Goal: Task Accomplishment & Management: Manage account settings

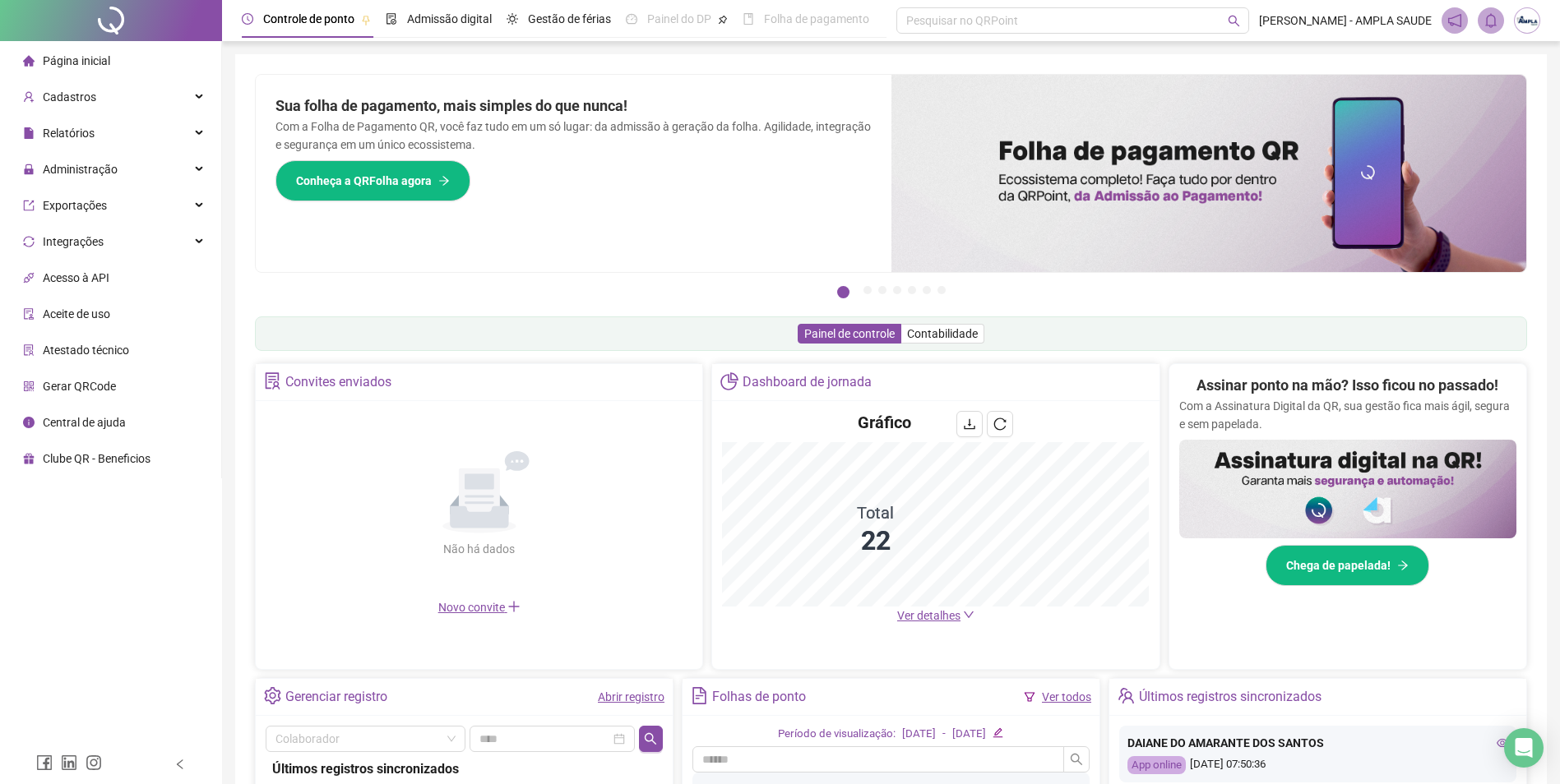
click at [92, 381] on span "Gerar QRCode" at bounding box center [79, 387] width 73 height 13
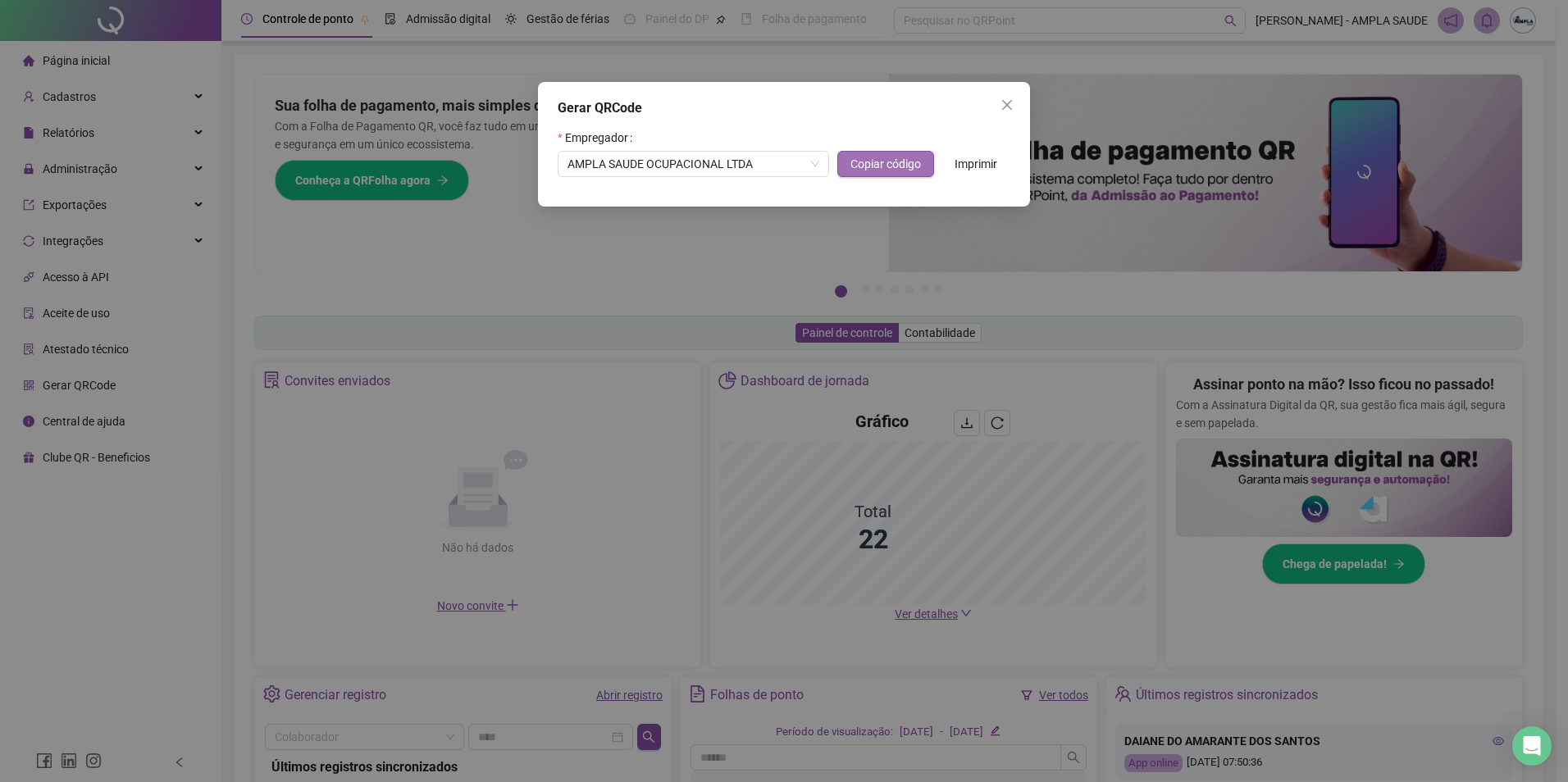
click at [867, 175] on button "Copiar código" at bounding box center [885, 165] width 96 height 26
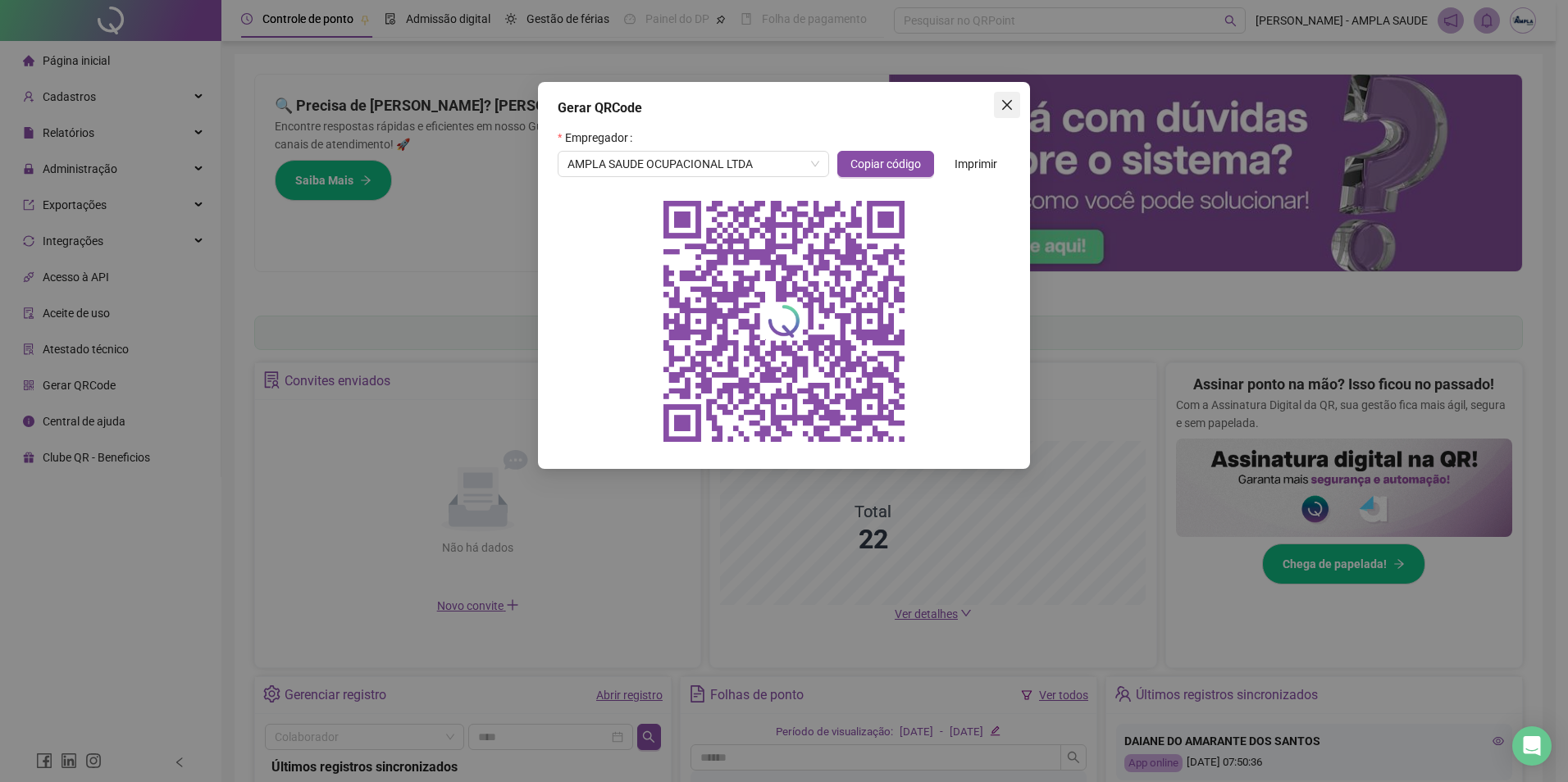
drag, startPoint x: 1010, startPoint y: 113, endPoint x: 652, endPoint y: 148, distance: 359.7
click at [1010, 113] on button "Close" at bounding box center [1007, 105] width 26 height 26
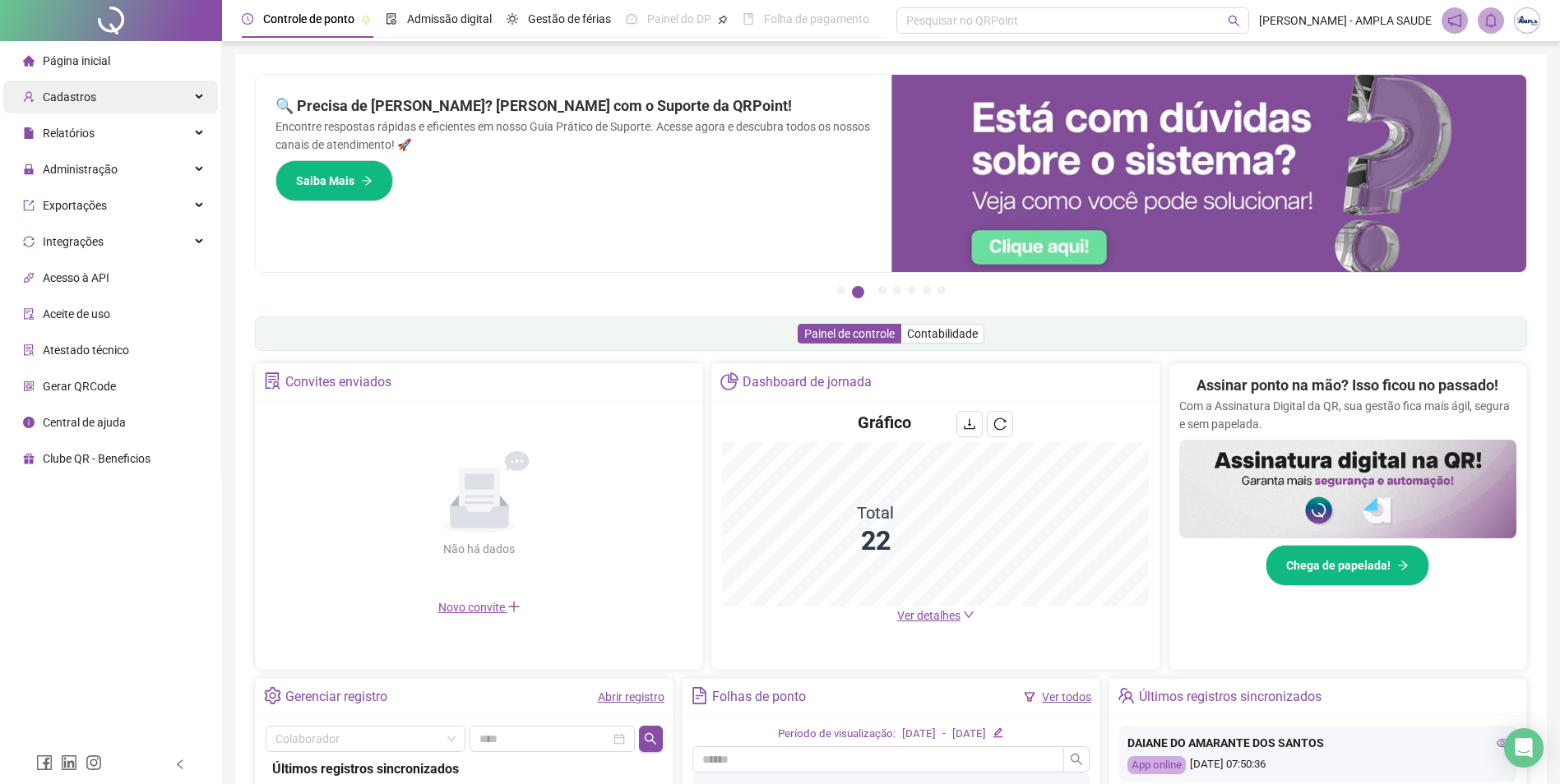
click at [75, 100] on span "Cadastros" at bounding box center [69, 97] width 53 height 13
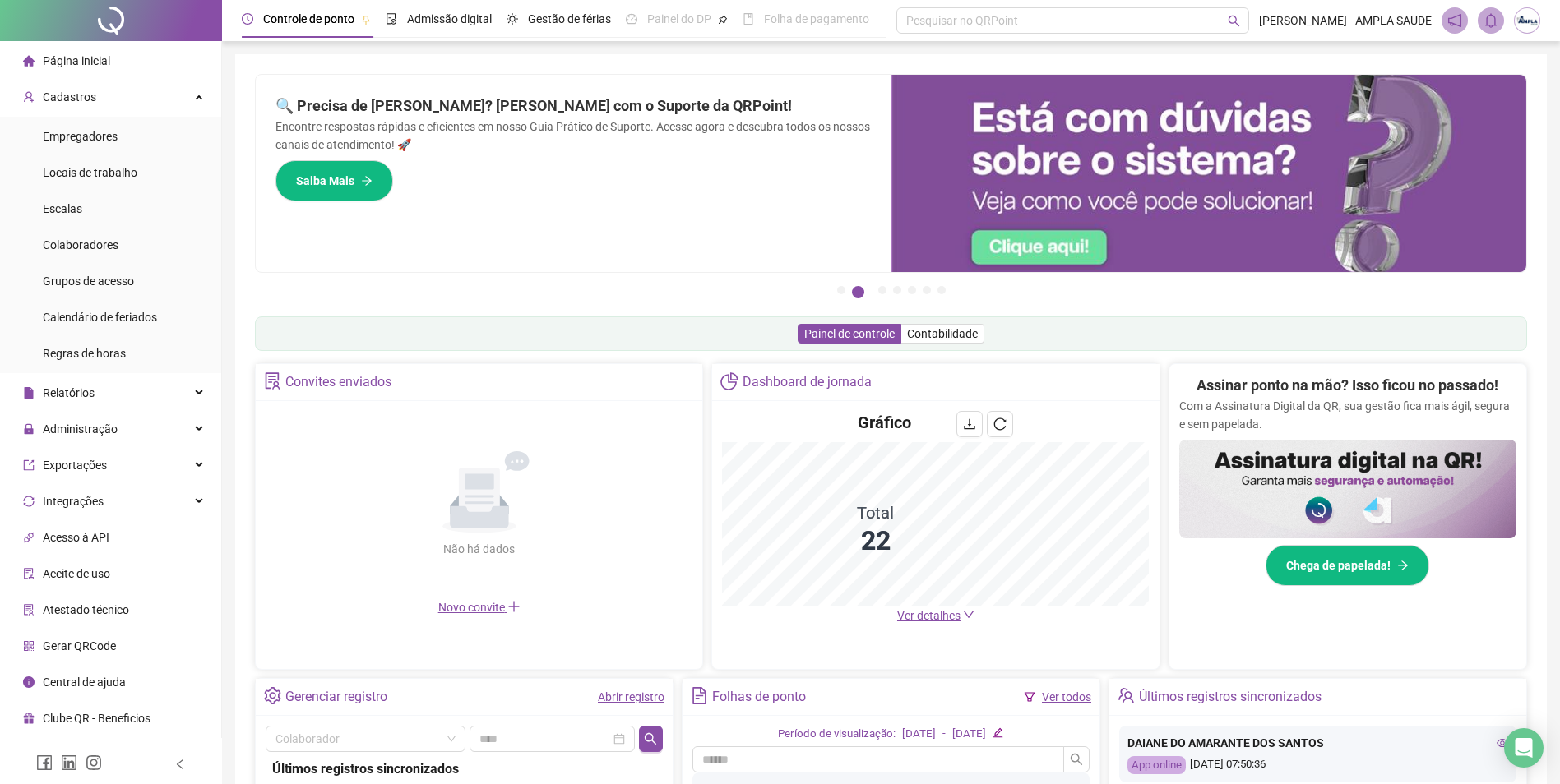
click at [84, 56] on span "Página inicial" at bounding box center [76, 61] width 67 height 13
click at [84, 246] on span "Colaboradores" at bounding box center [81, 245] width 76 height 13
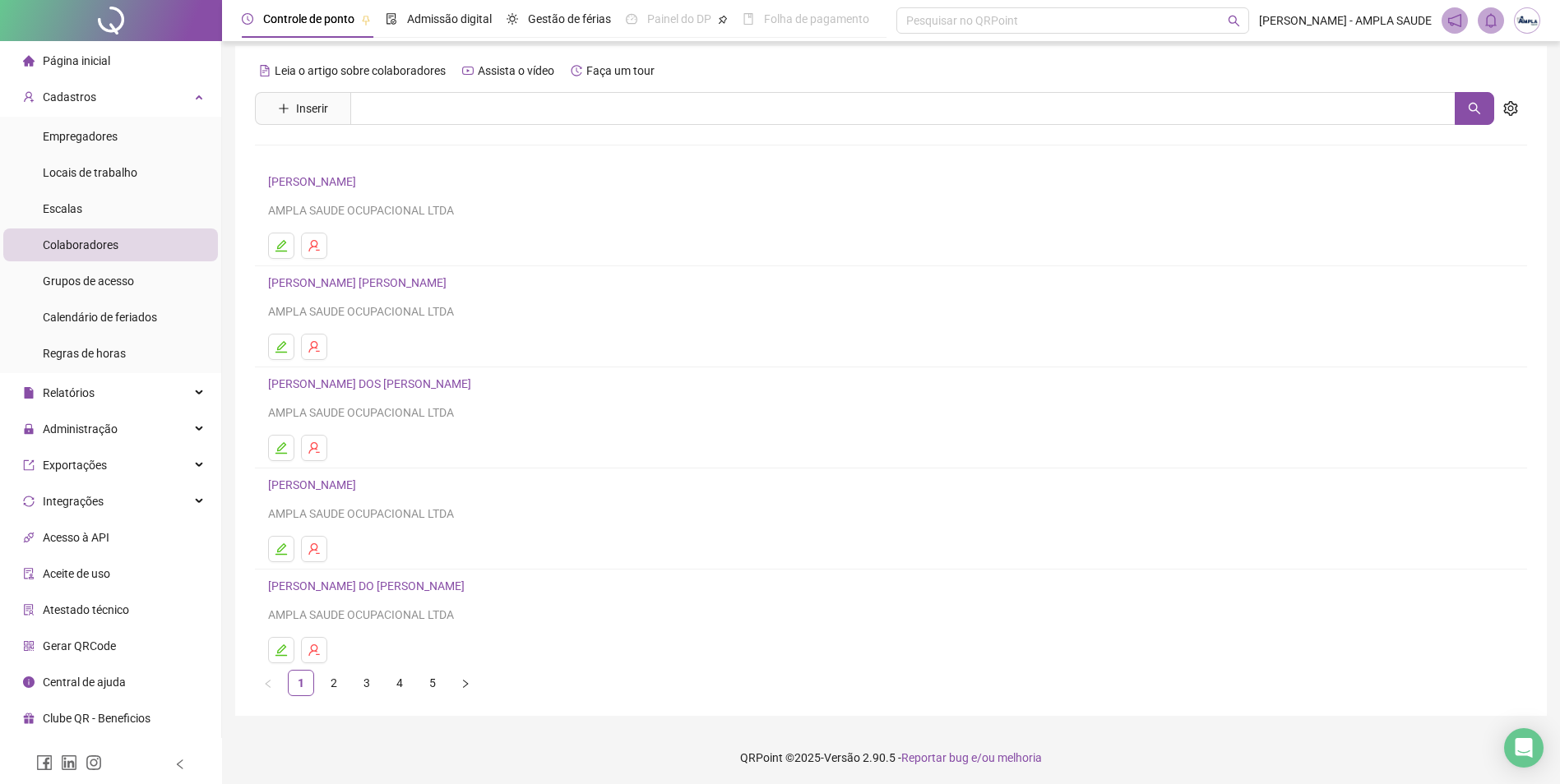
scroll to position [10, 0]
click at [431, 689] on link "5" at bounding box center [432, 681] width 25 height 25
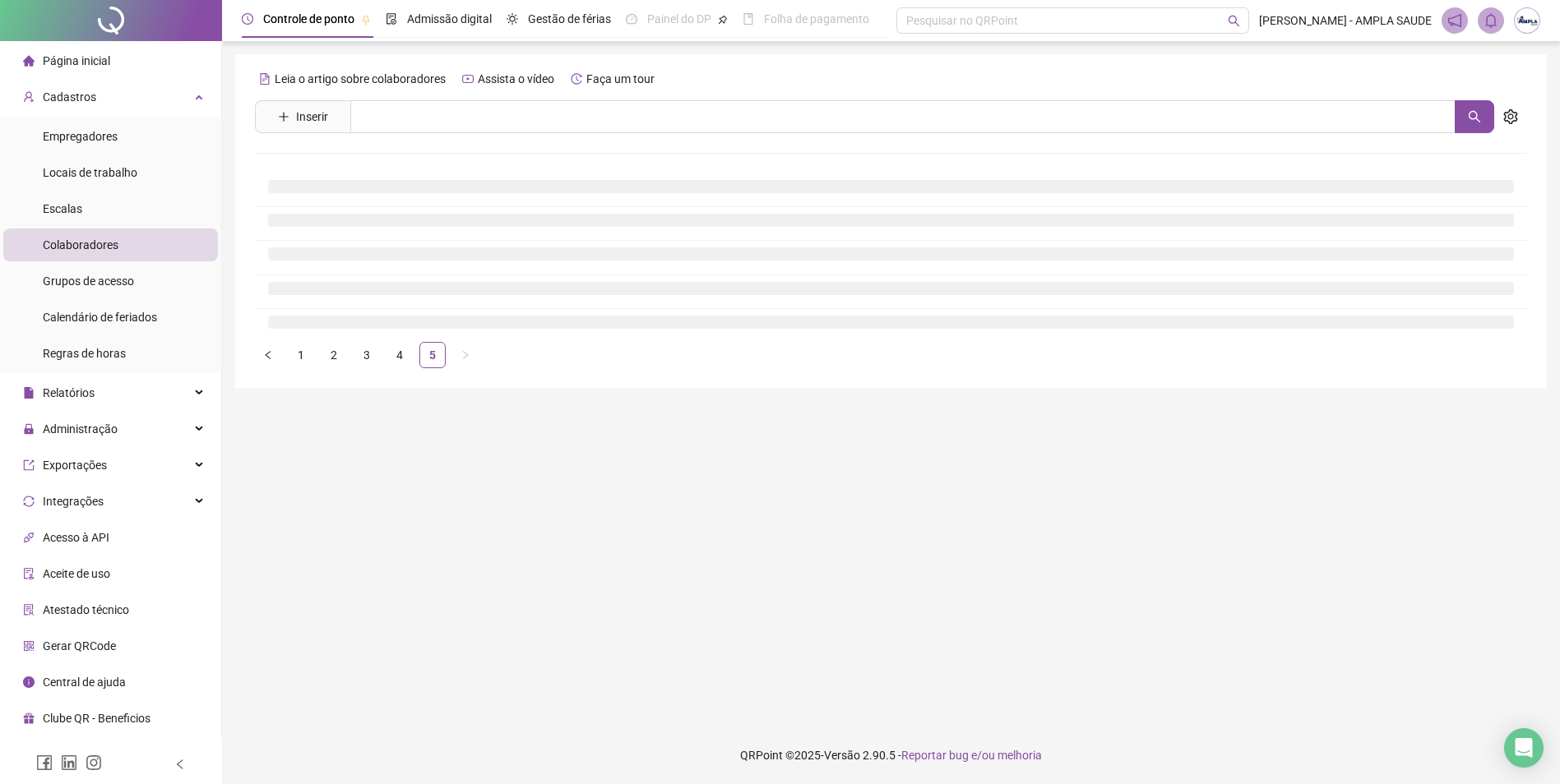
scroll to position [0, 0]
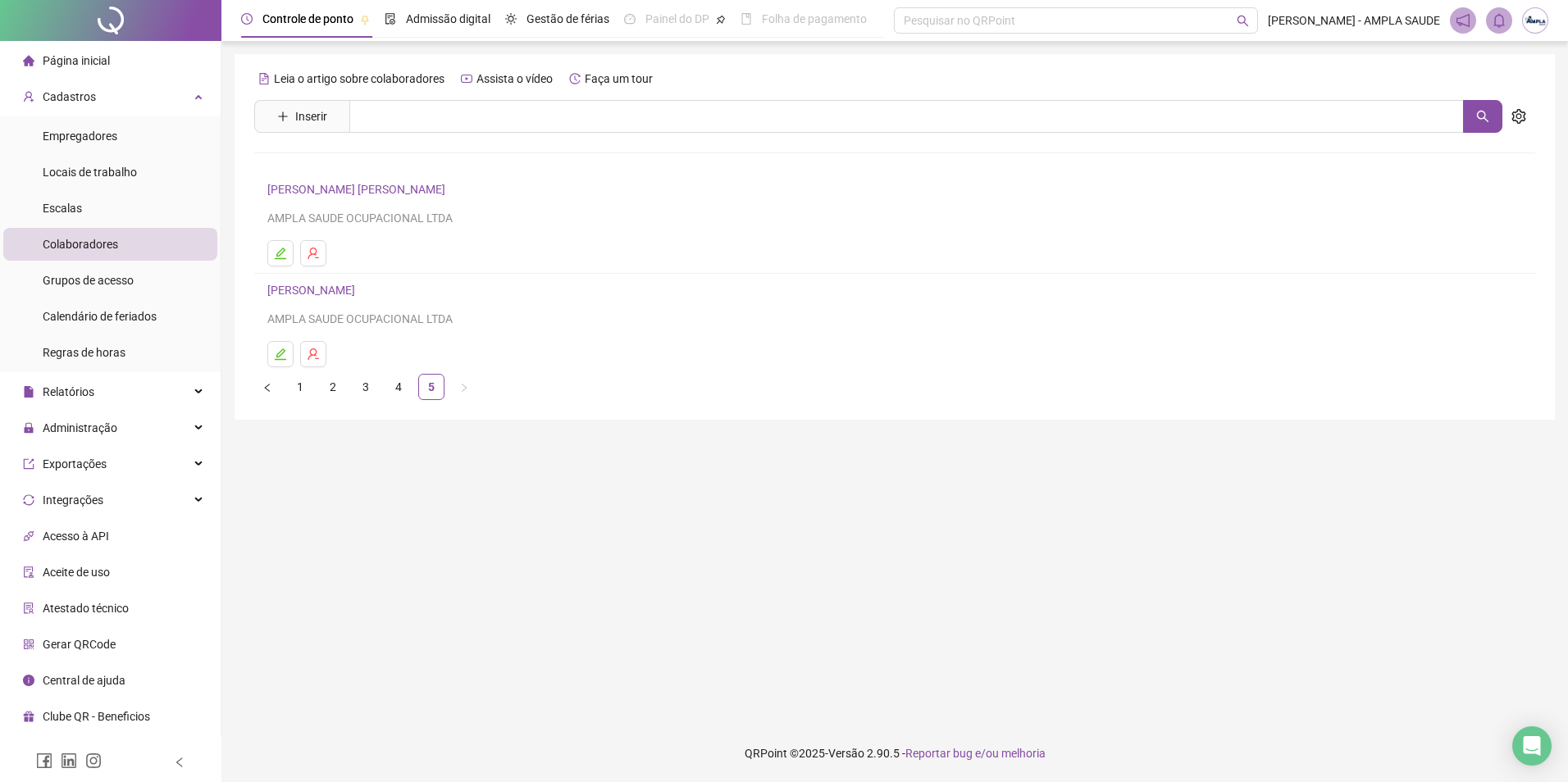
click at [394, 380] on link "4" at bounding box center [398, 387] width 25 height 25
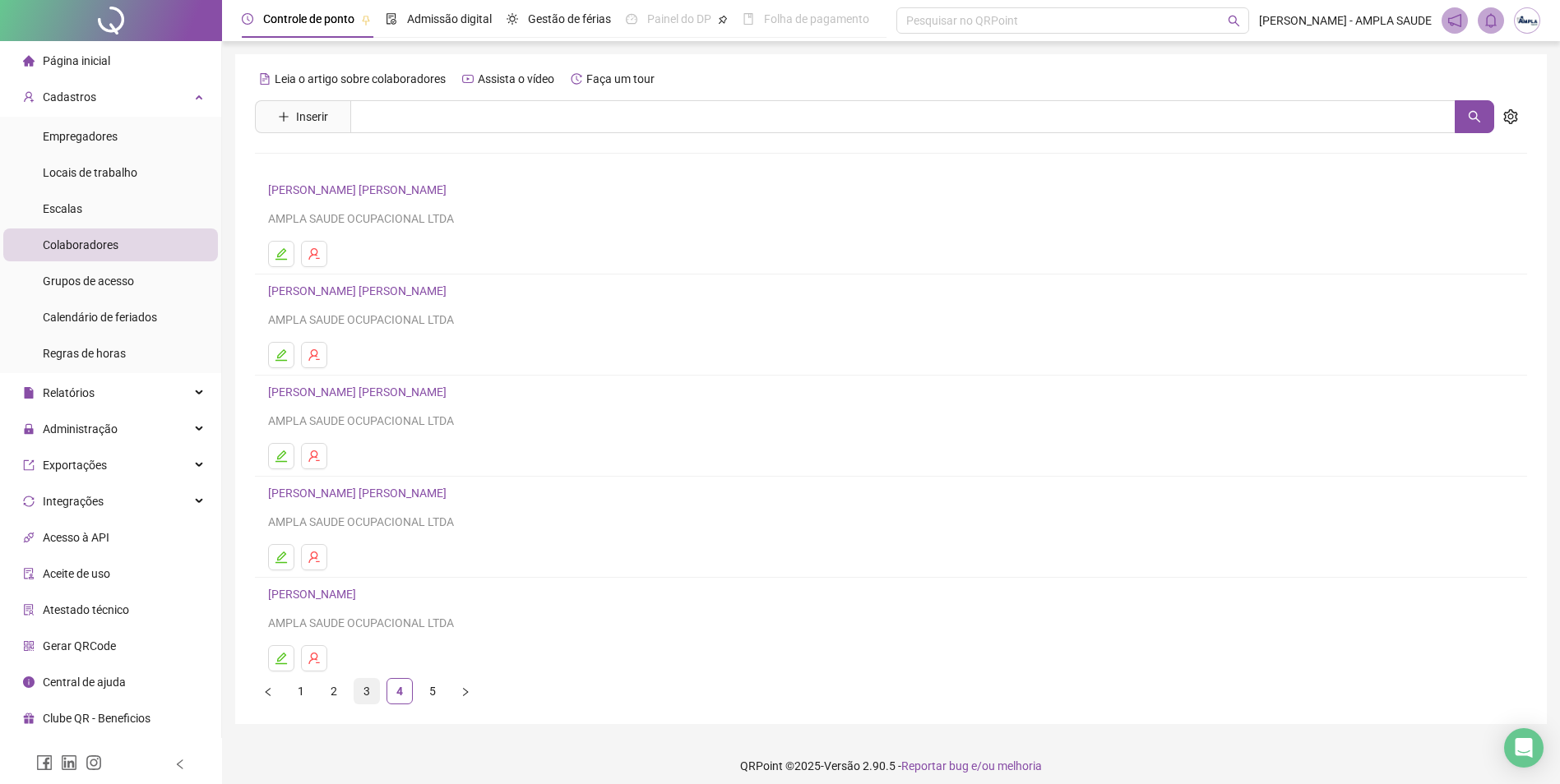
click at [367, 692] on link "3" at bounding box center [367, 691] width 25 height 25
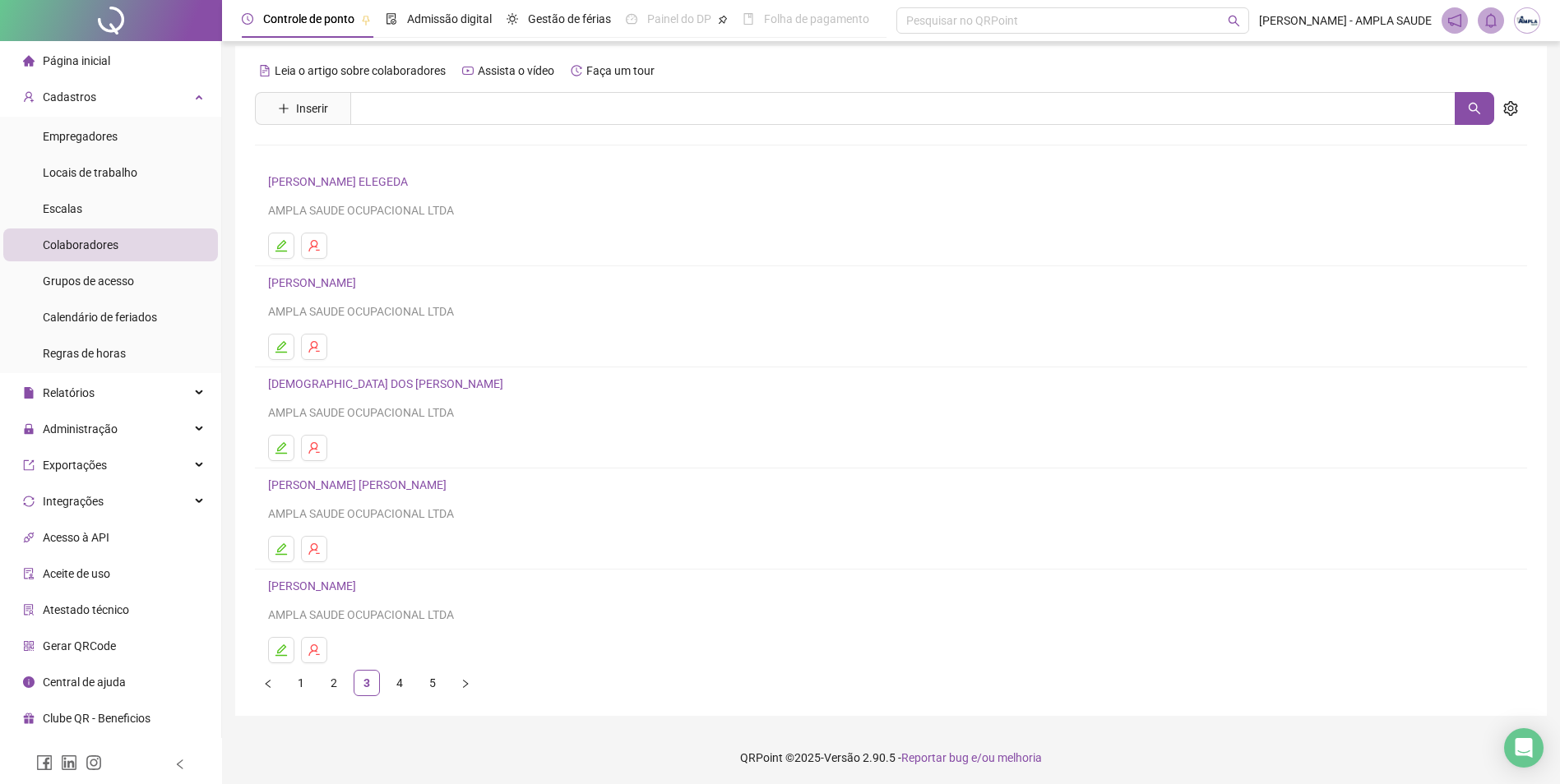
scroll to position [10, 0]
click at [338, 478] on link "[PERSON_NAME] [PERSON_NAME]" at bounding box center [359, 483] width 183 height 13
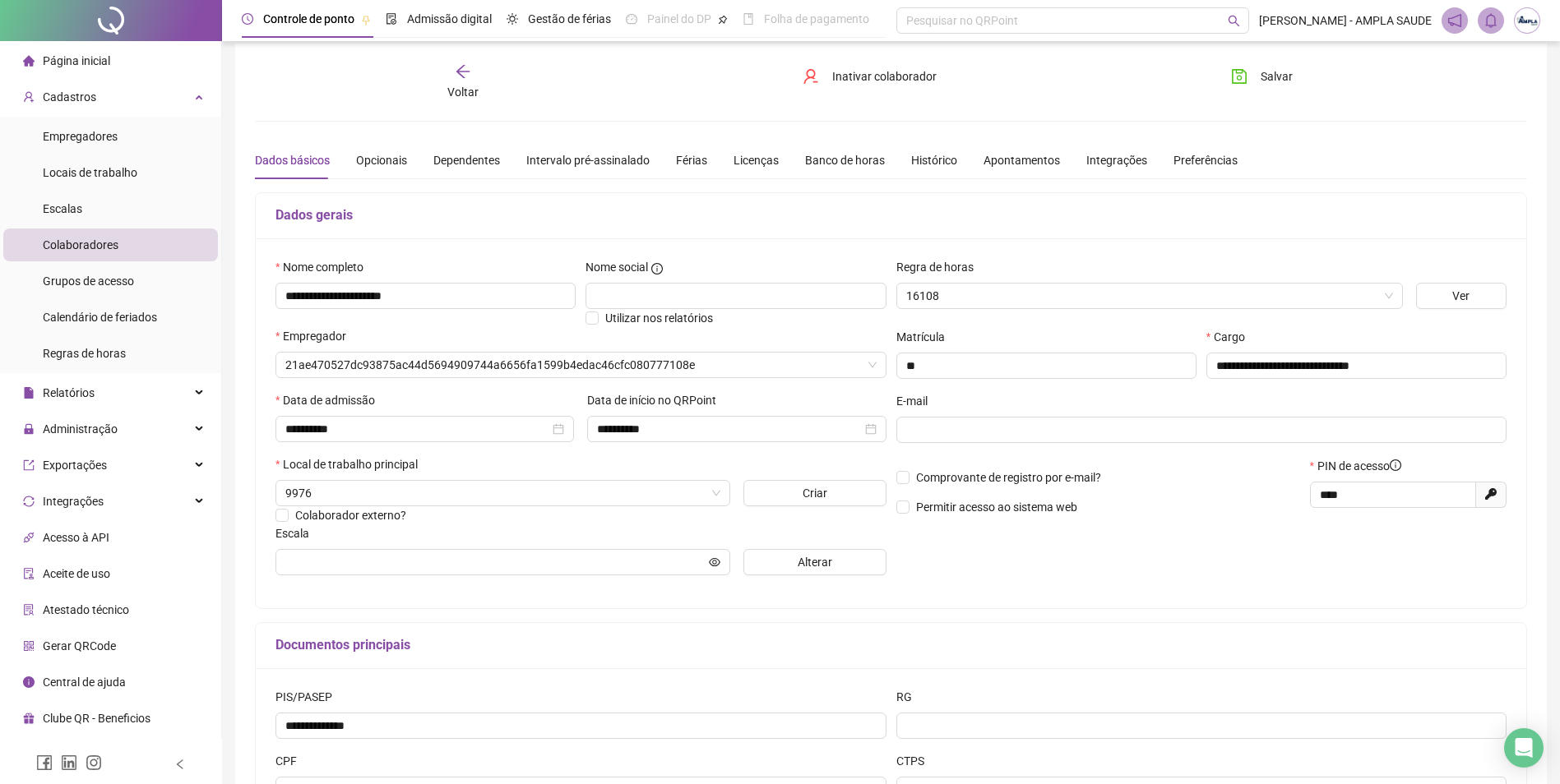
type input "********"
click at [71, 145] on div "Empregadores" at bounding box center [80, 137] width 75 height 33
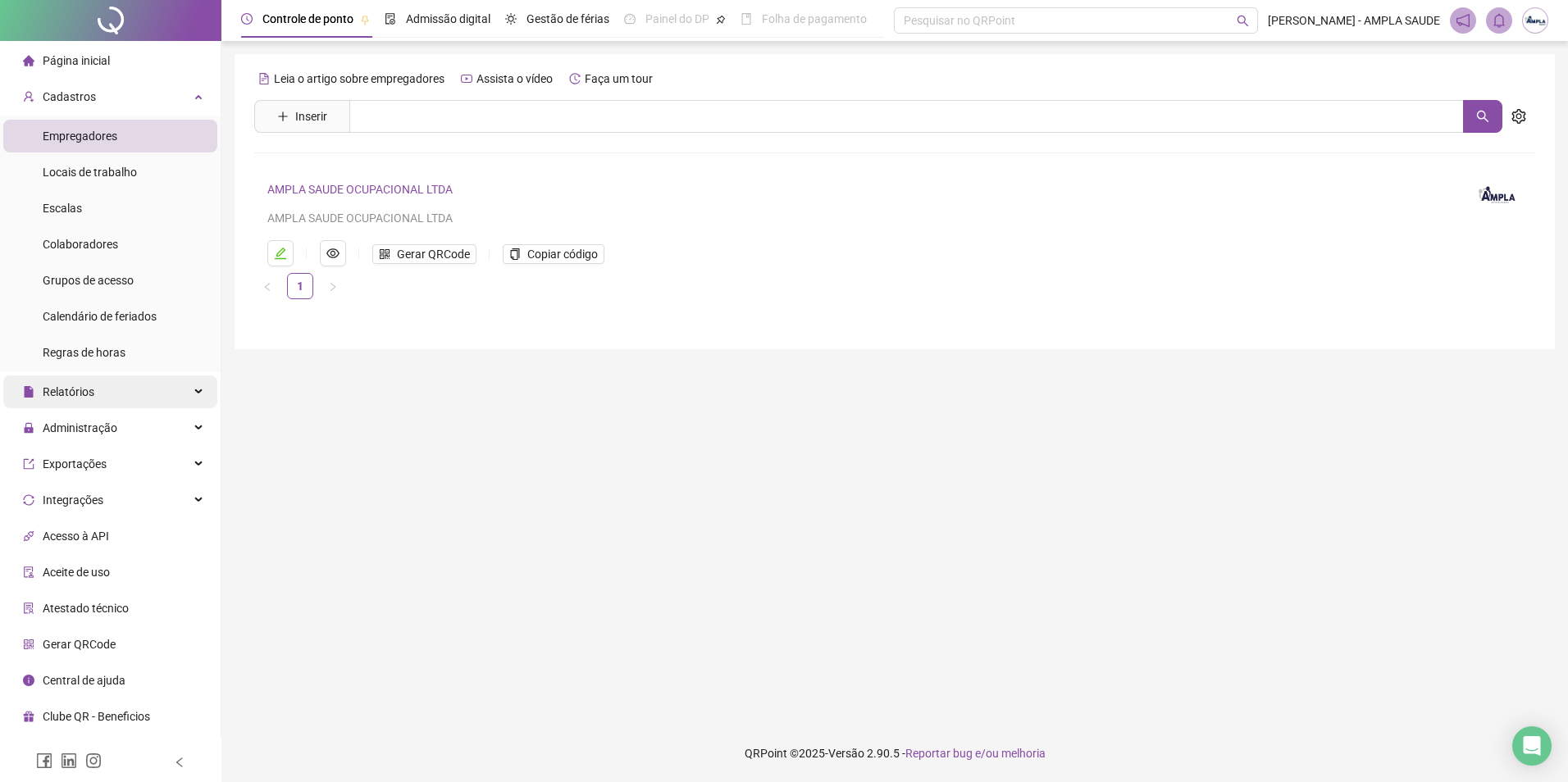
click at [78, 400] on span "Relatórios" at bounding box center [58, 391] width 71 height 33
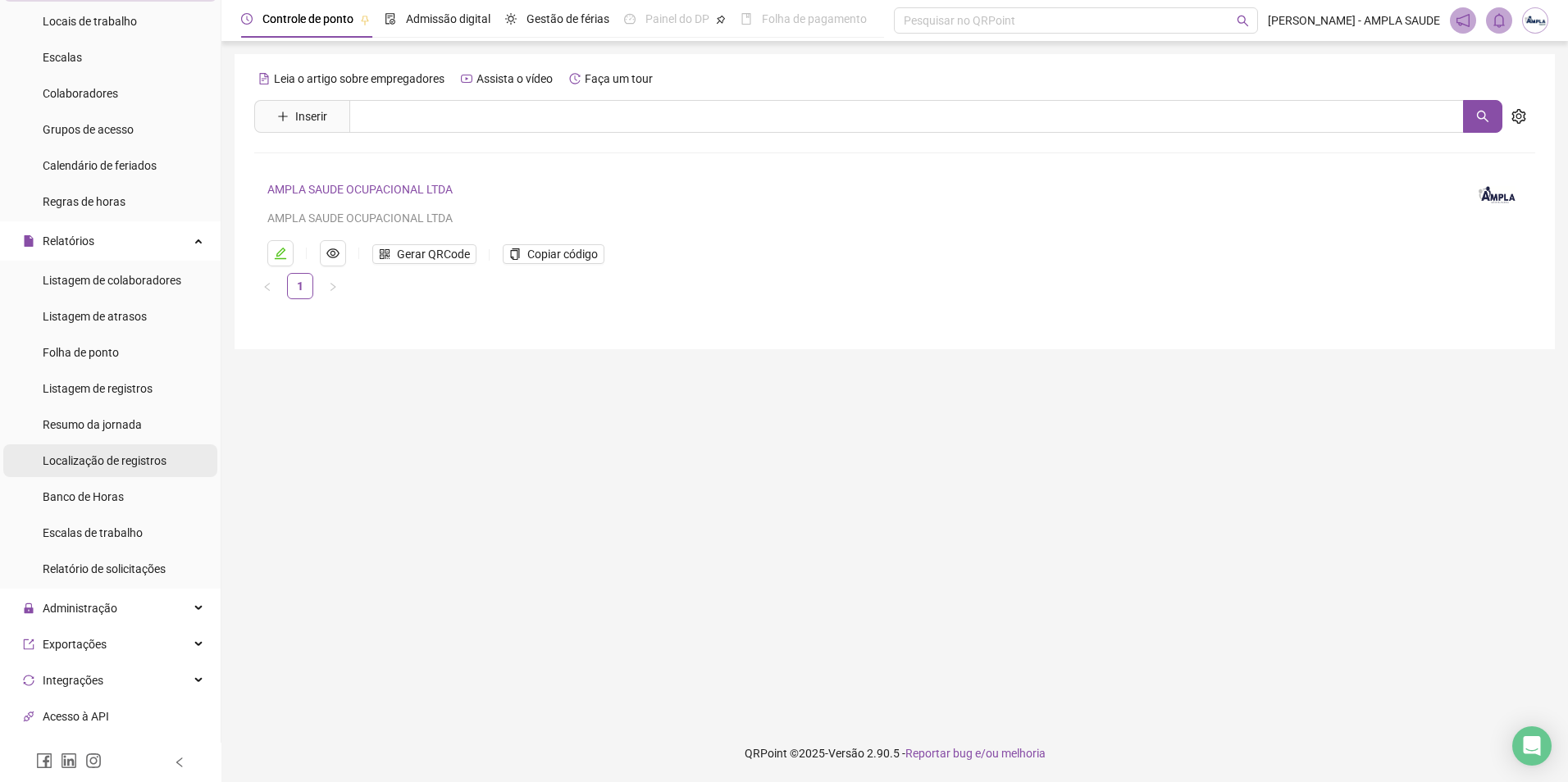
scroll to position [164, 0]
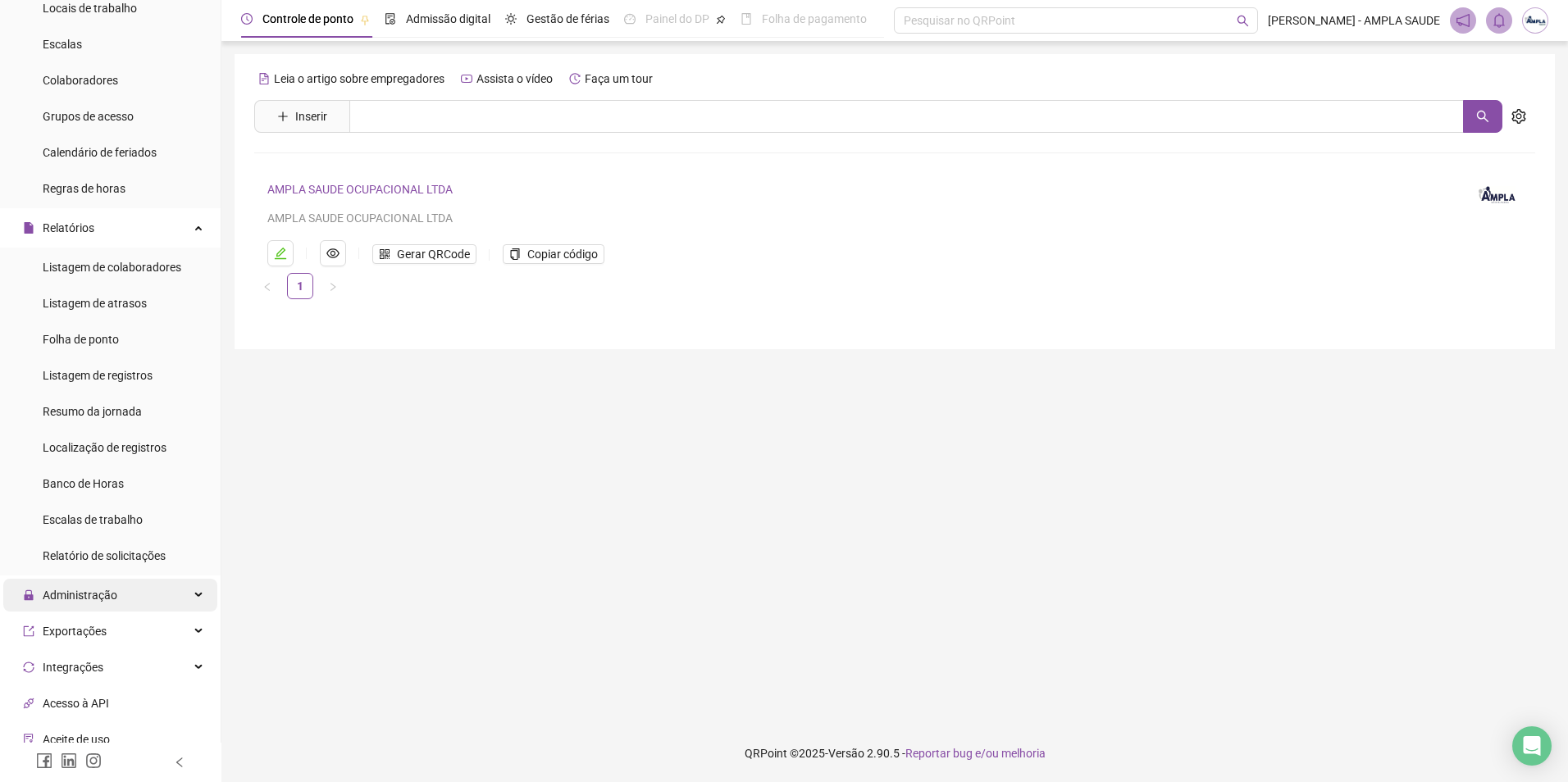
click at [95, 596] on span "Administração" at bounding box center [79, 596] width 75 height 13
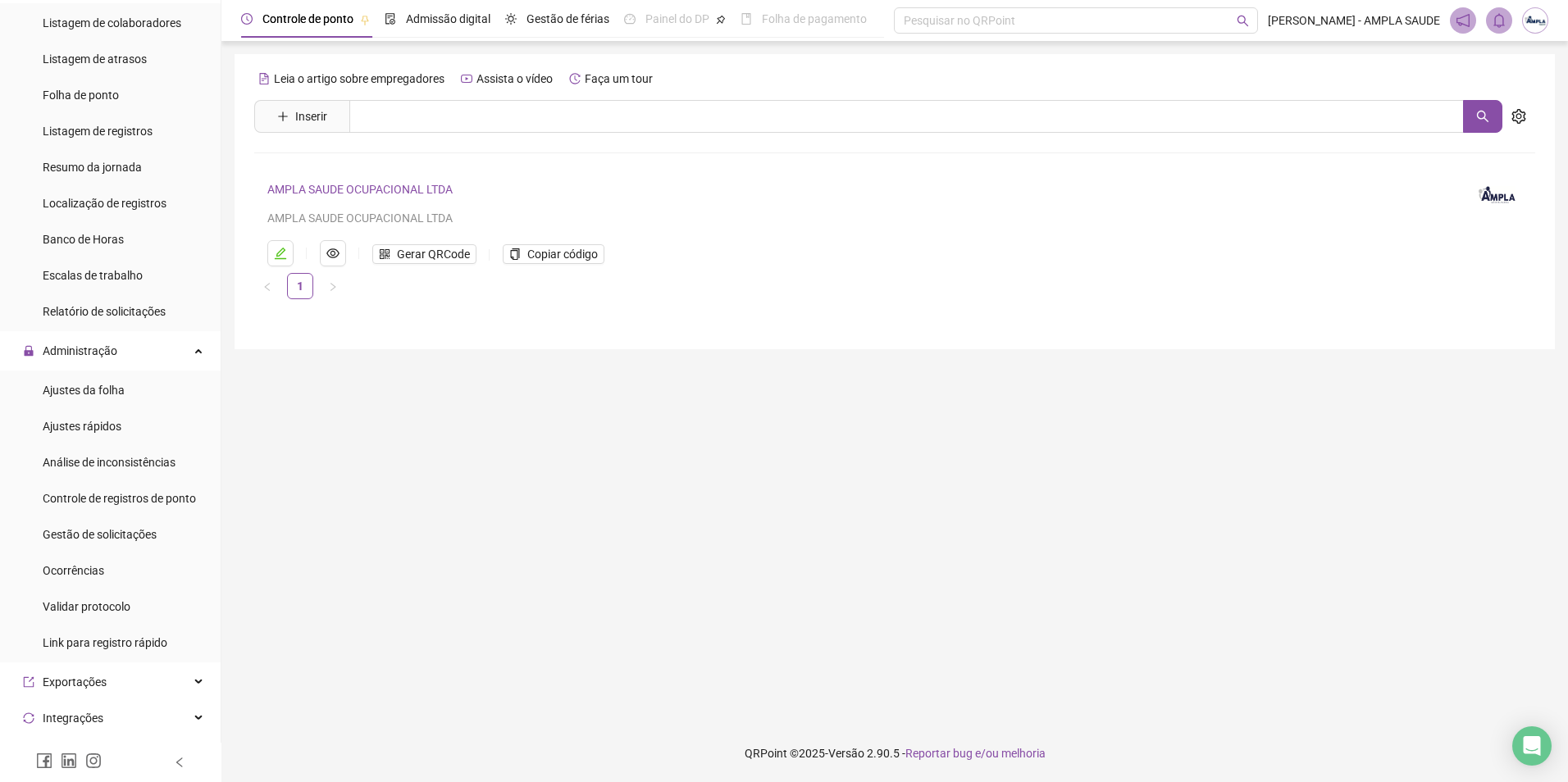
scroll to position [410, 0]
click at [108, 541] on div "Gestão de solicitações" at bounding box center [99, 532] width 114 height 33
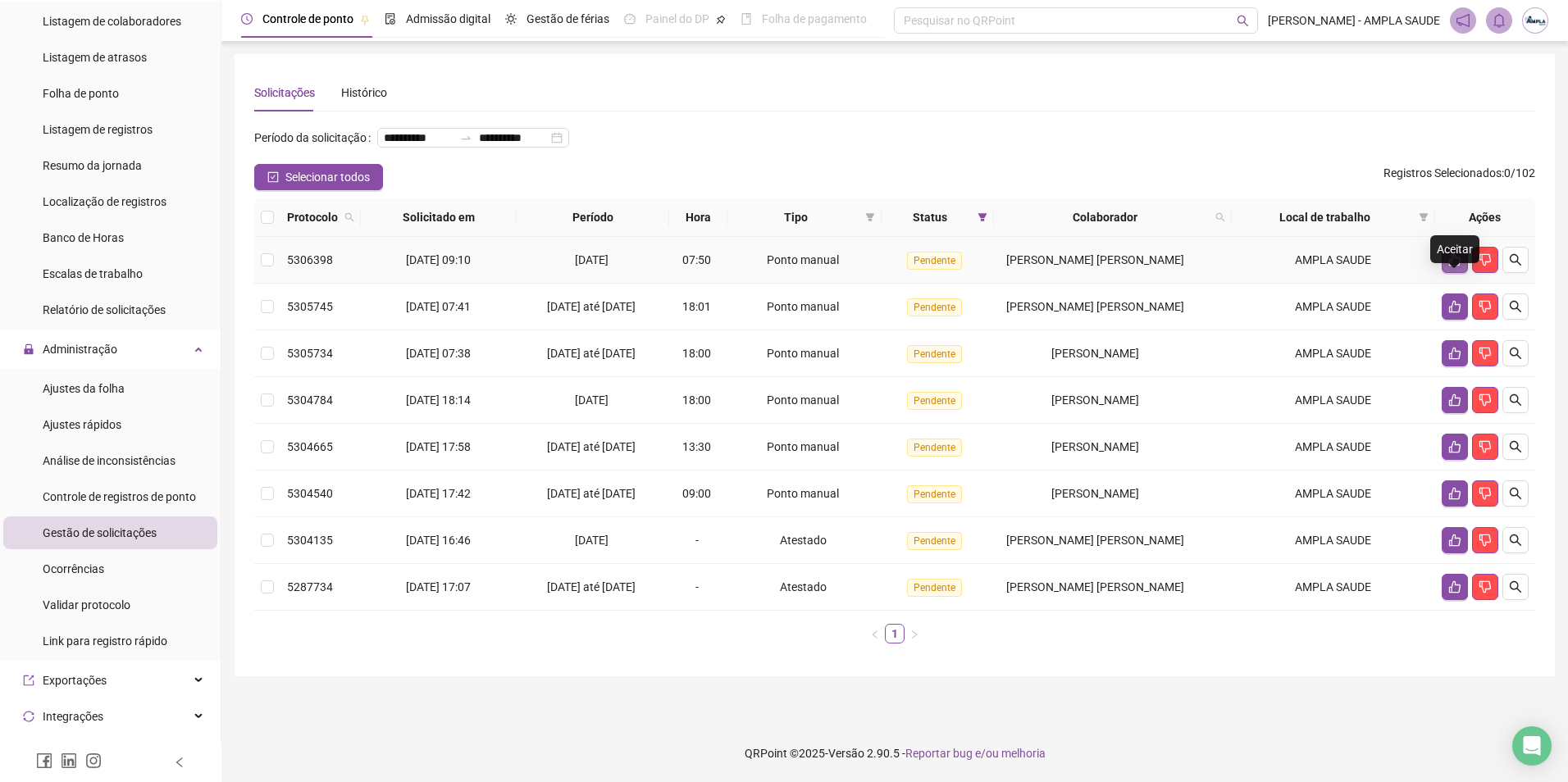
click at [1458, 267] on icon "like" at bounding box center [1455, 260] width 13 height 13
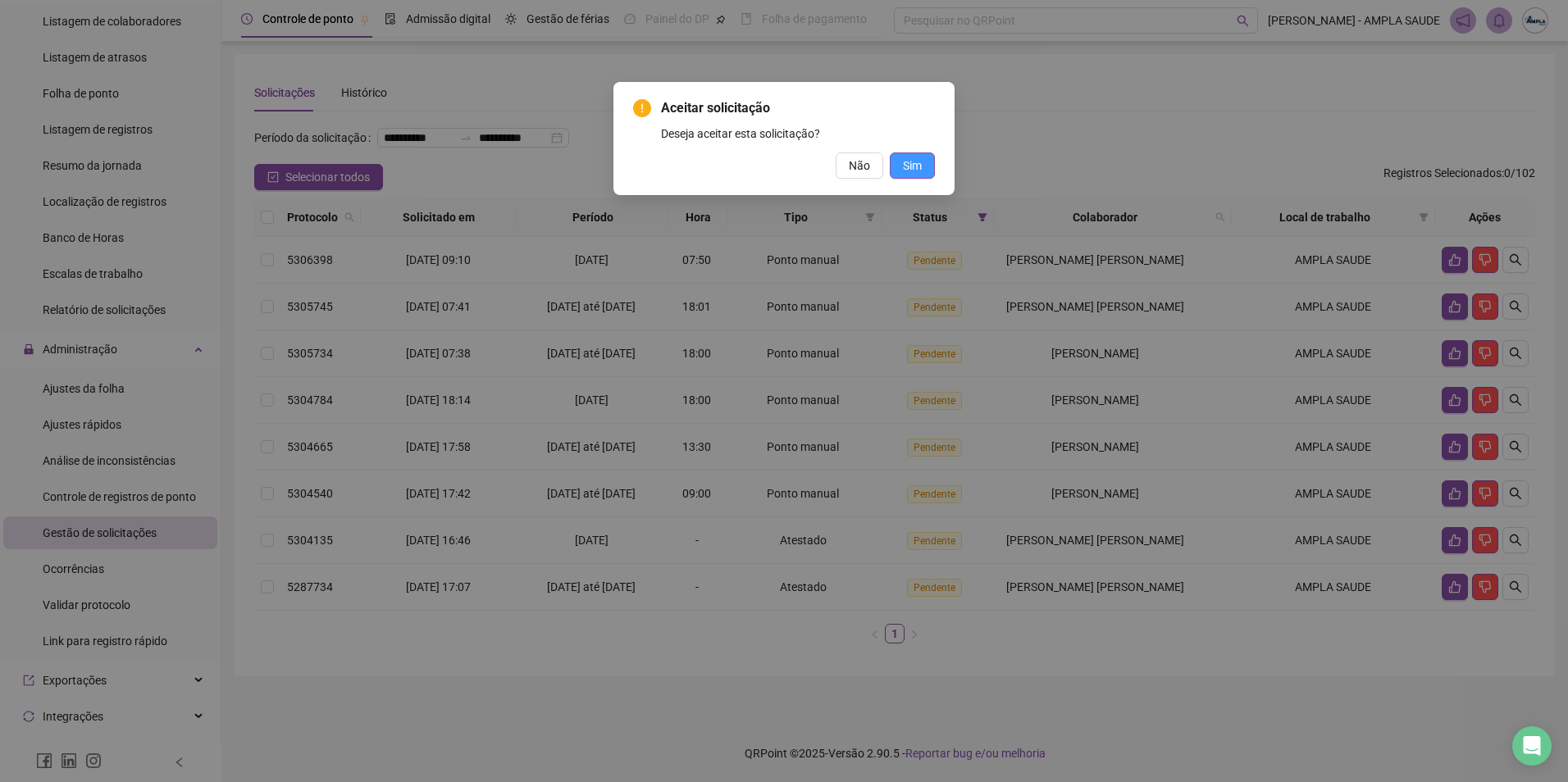
click at [911, 164] on span "Sim" at bounding box center [913, 165] width 19 height 18
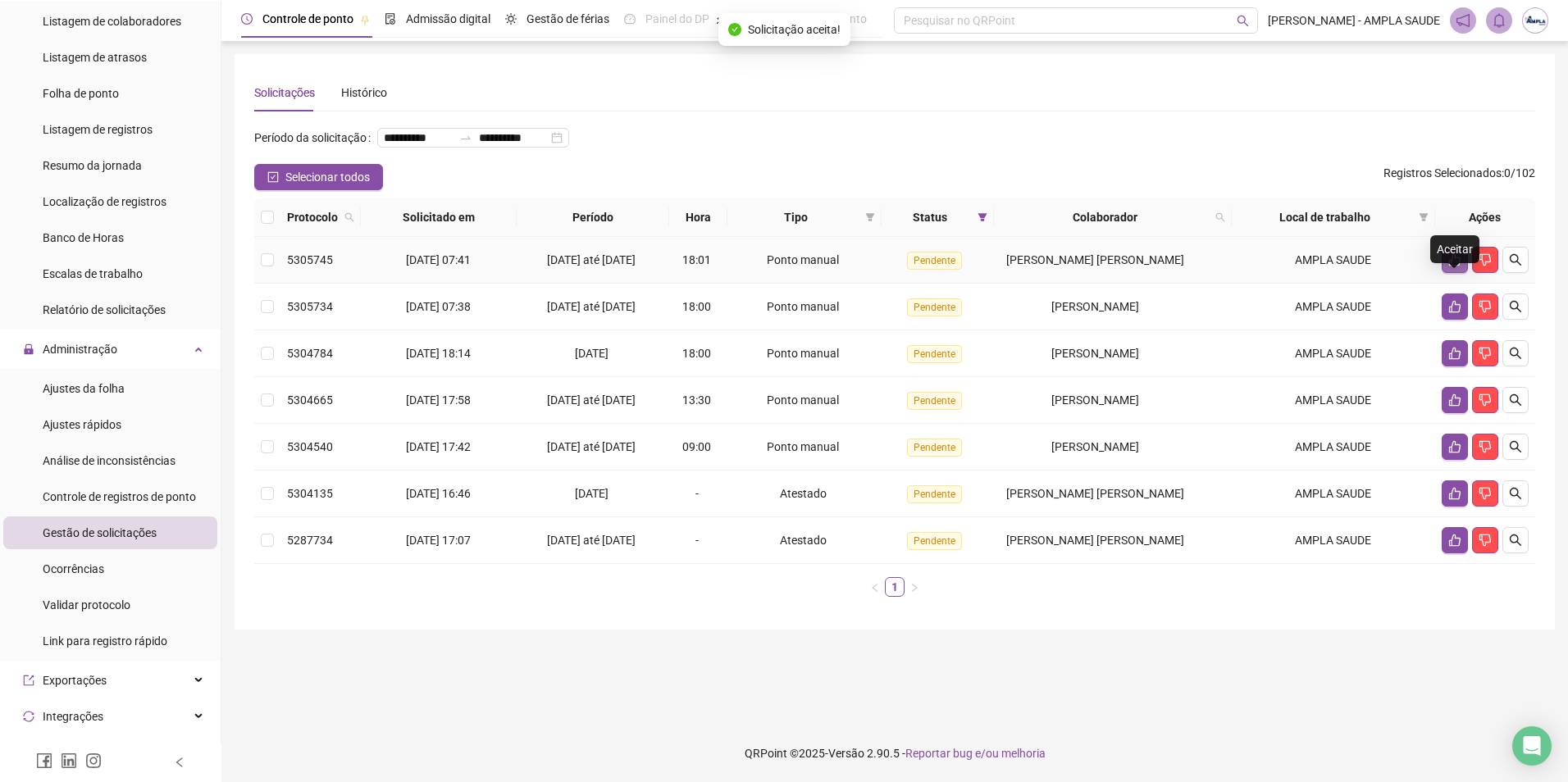
click at [1451, 267] on icon "like" at bounding box center [1455, 260] width 13 height 13
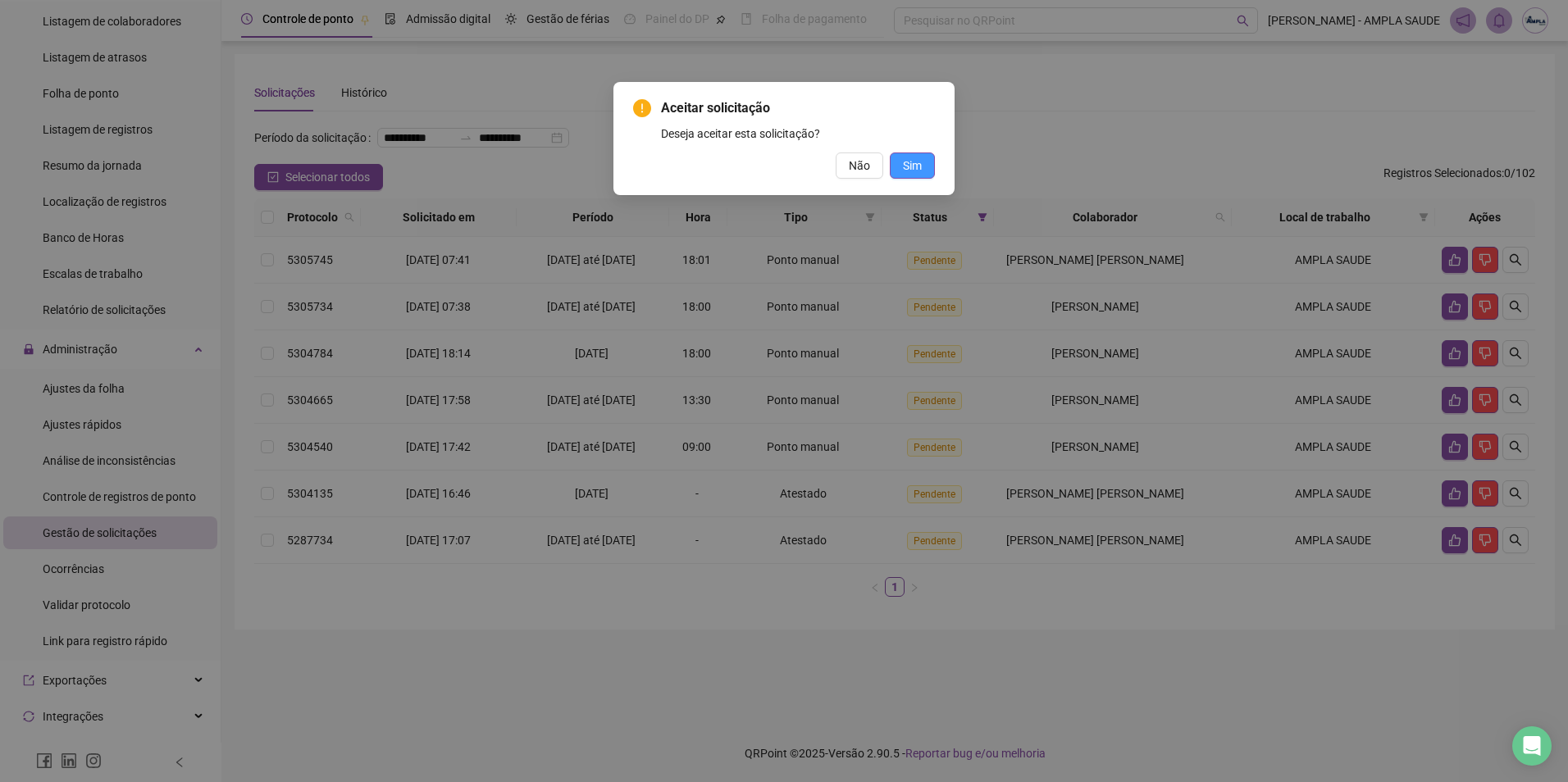
click at [922, 166] on button "Sim" at bounding box center [913, 165] width 45 height 26
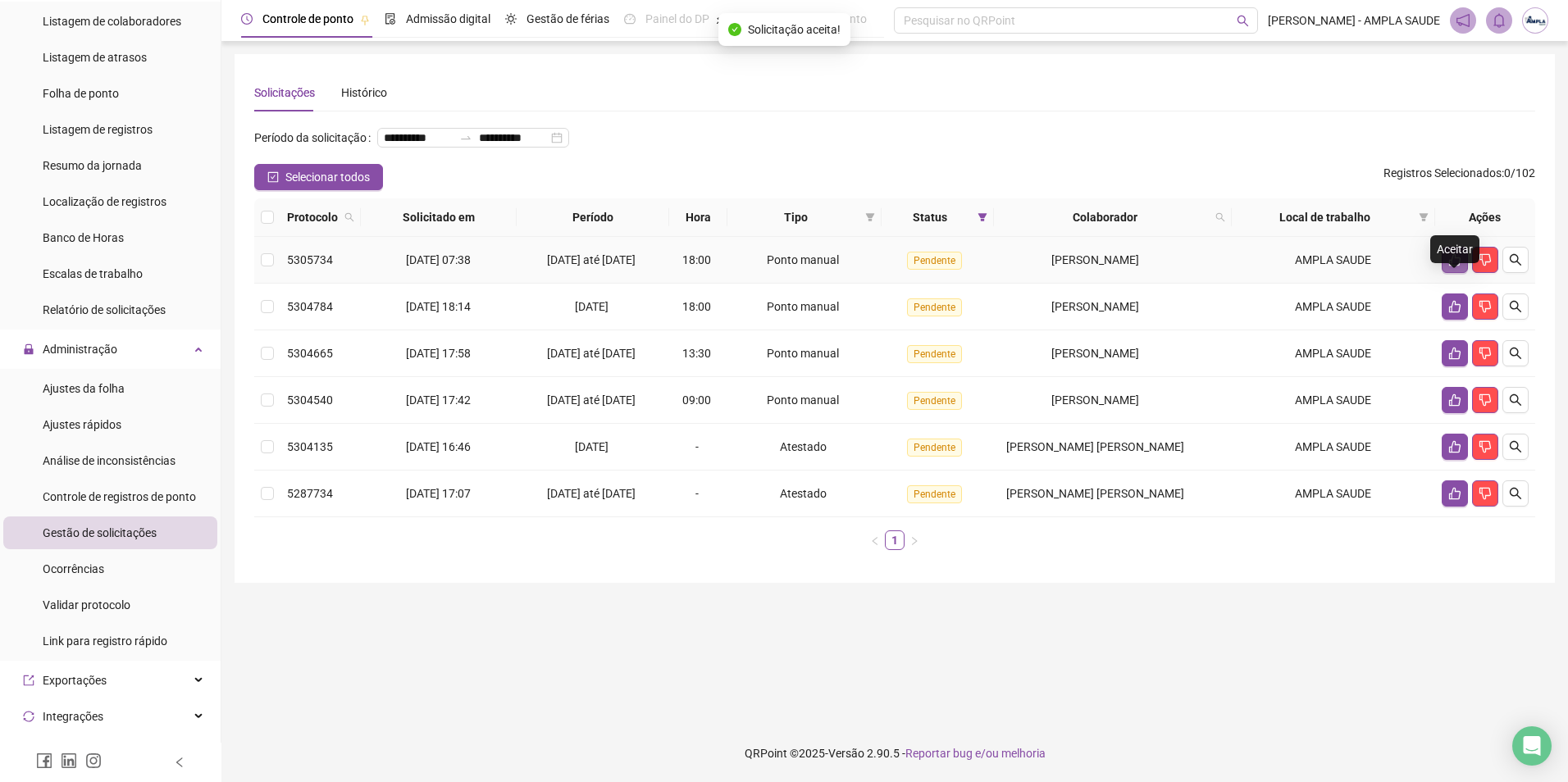
click at [1455, 267] on icon "like" at bounding box center [1455, 260] width 13 height 13
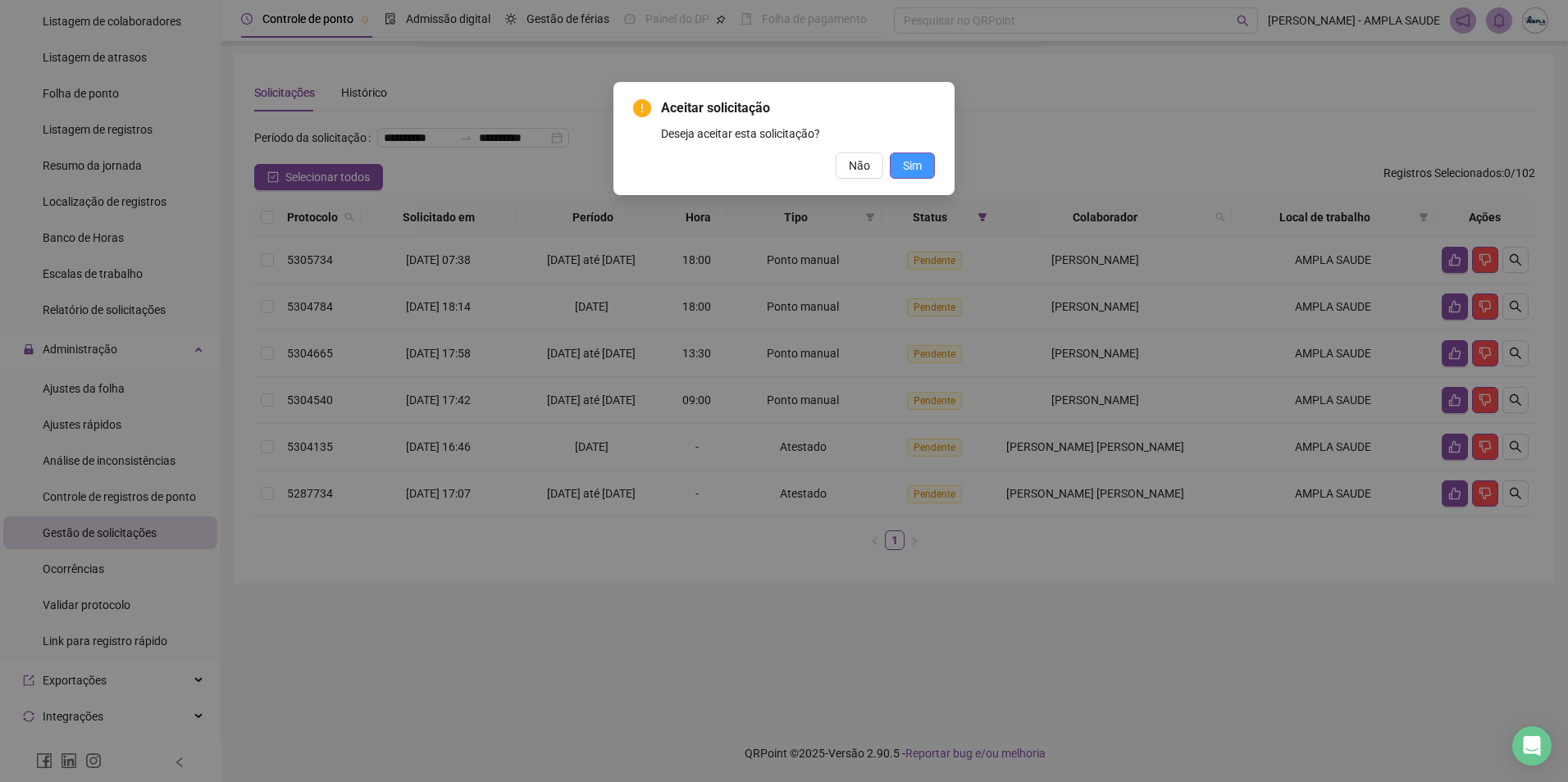
click at [918, 157] on span "Sim" at bounding box center [913, 165] width 19 height 18
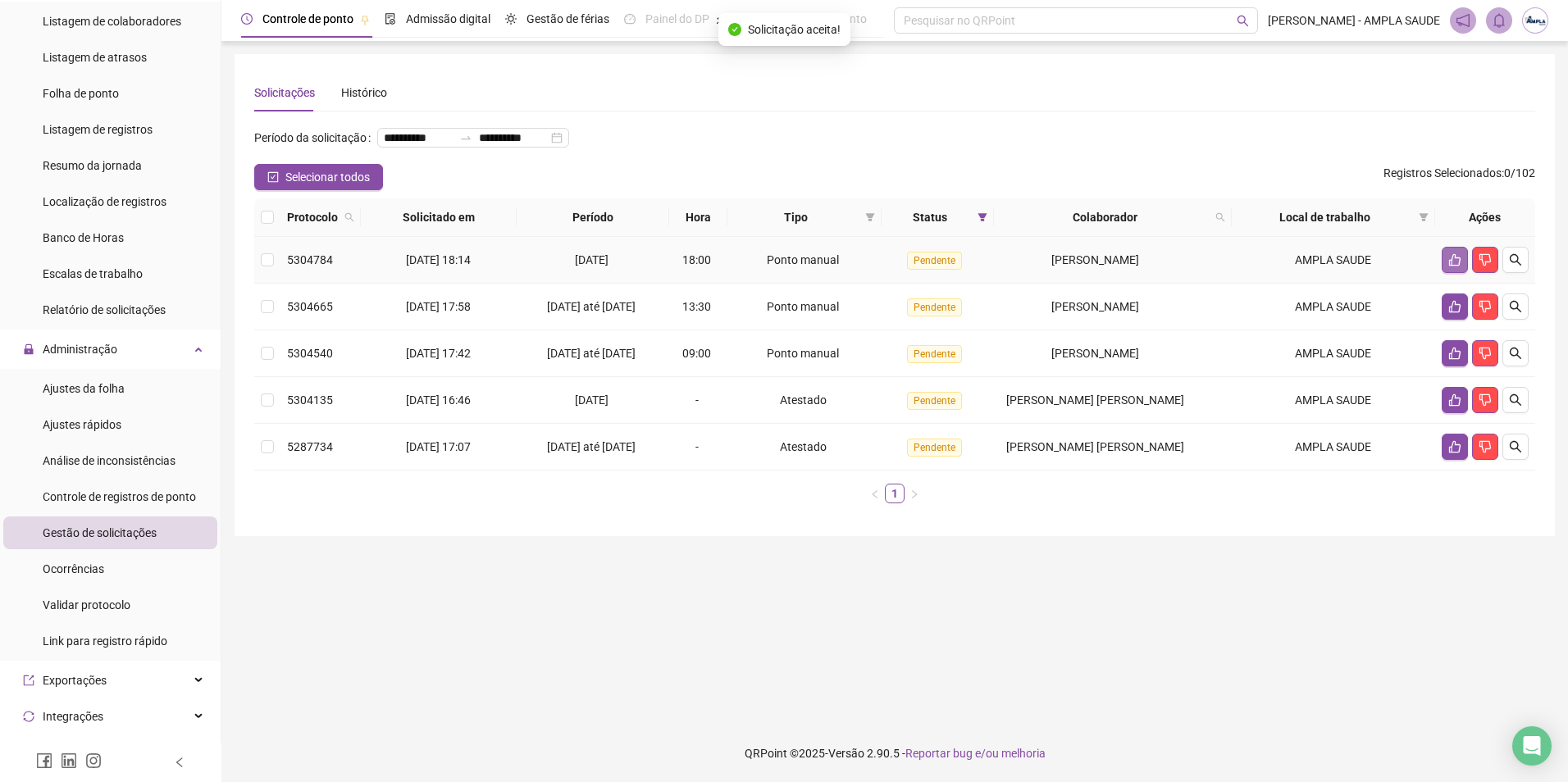
click at [1454, 267] on icon "like" at bounding box center [1455, 260] width 11 height 12
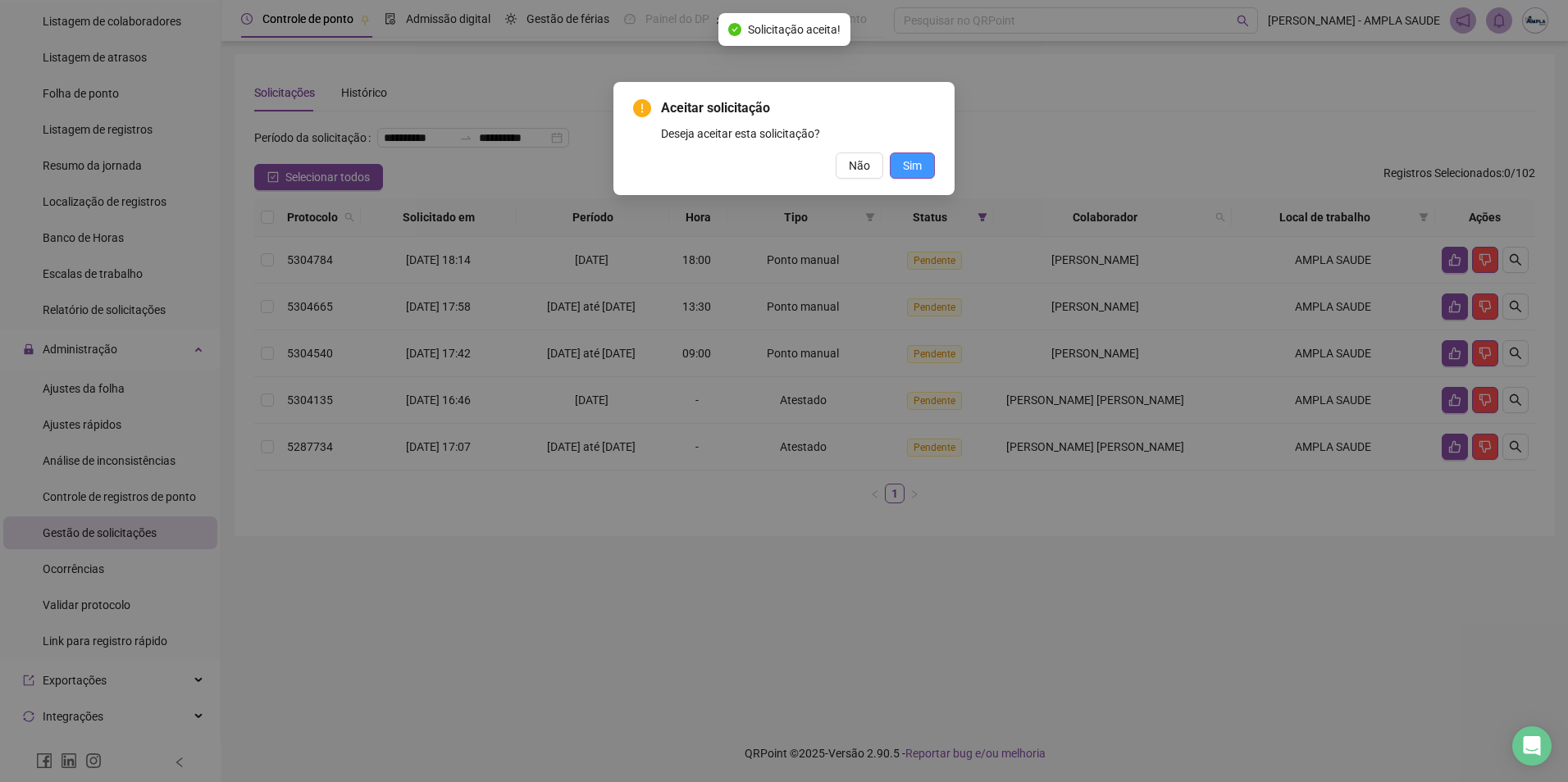
click at [917, 170] on span "Sim" at bounding box center [913, 165] width 19 height 18
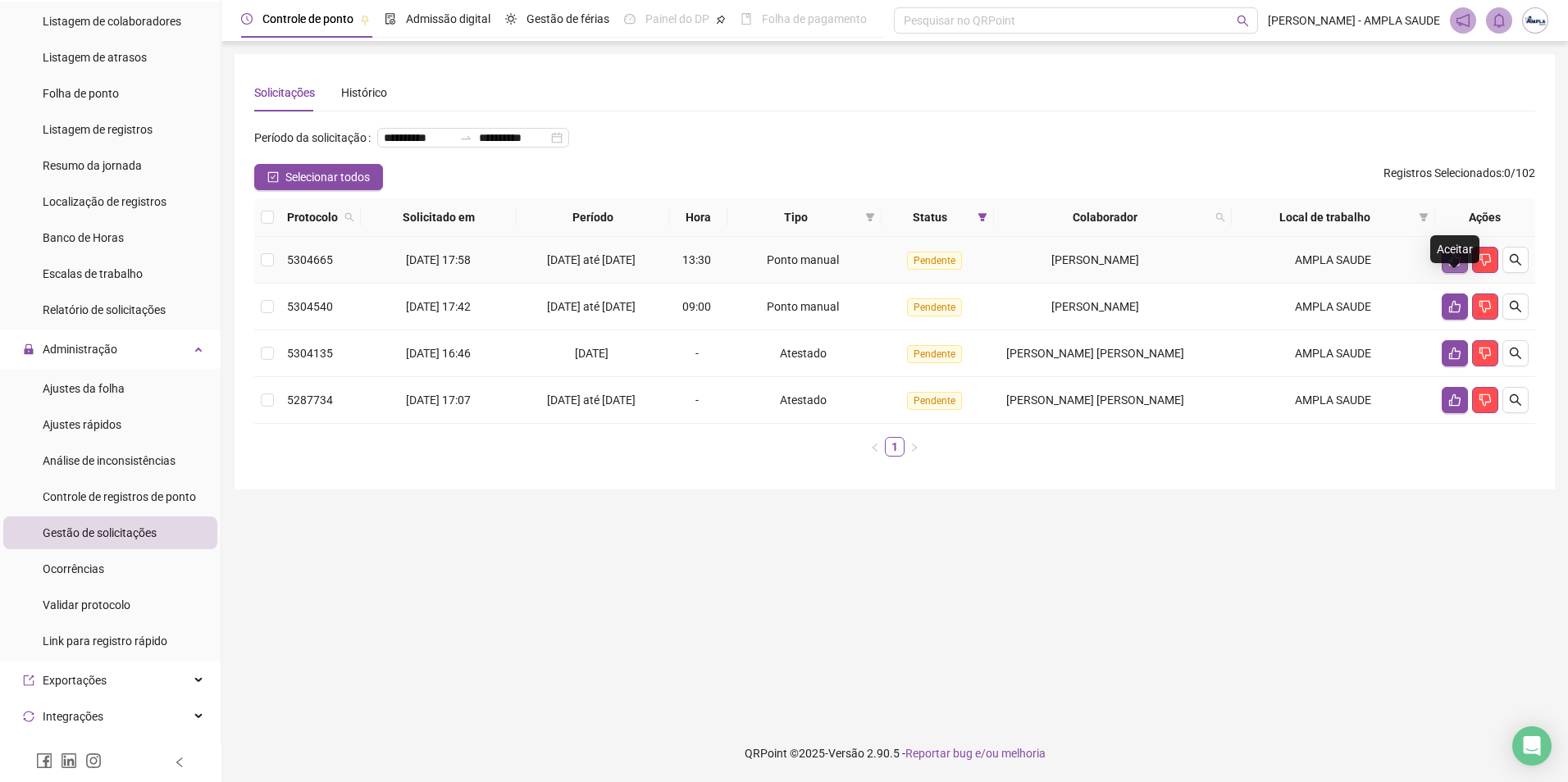
click at [1451, 267] on icon "like" at bounding box center [1455, 260] width 13 height 13
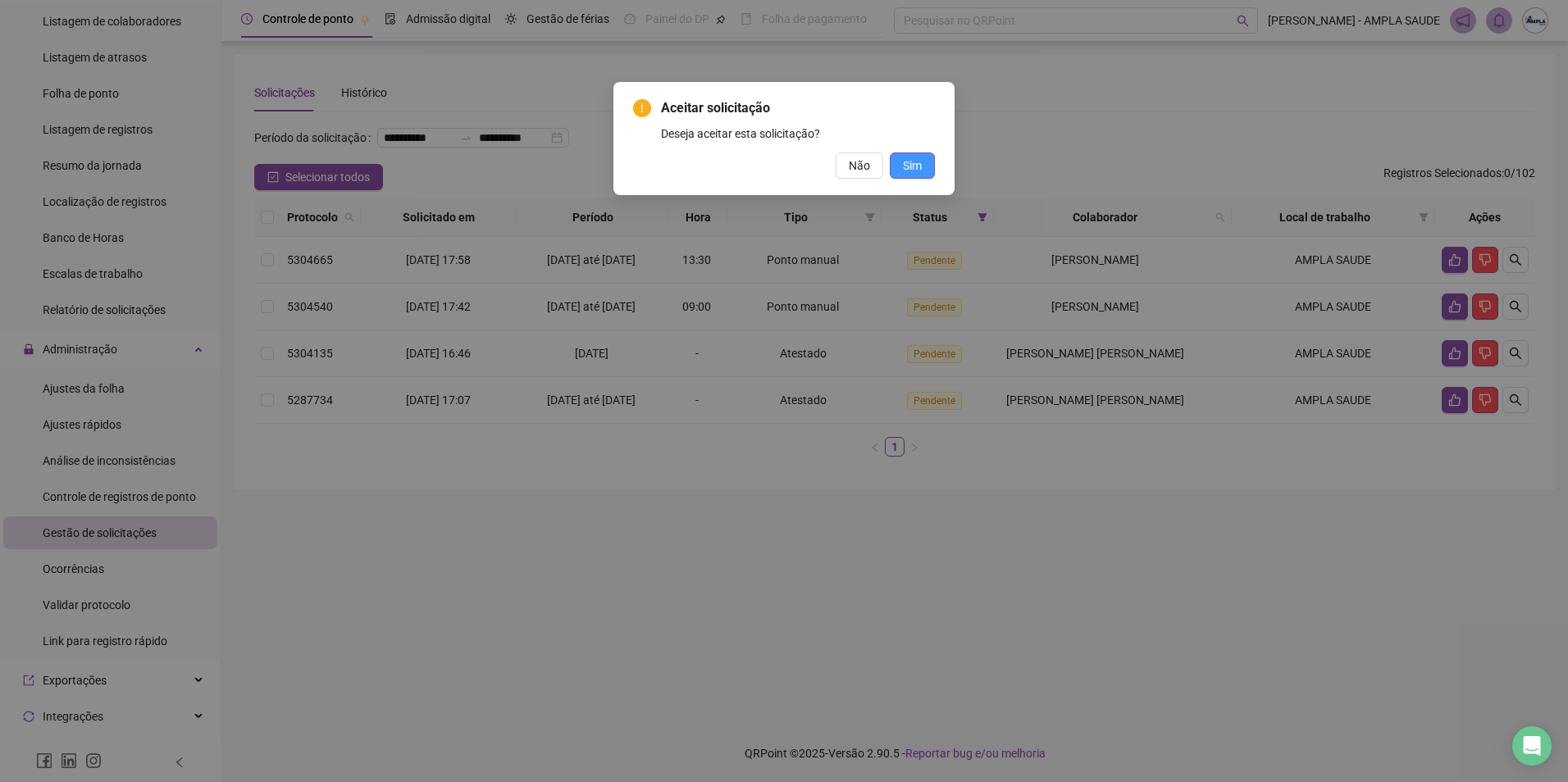
click at [918, 170] on span "Sim" at bounding box center [913, 165] width 19 height 18
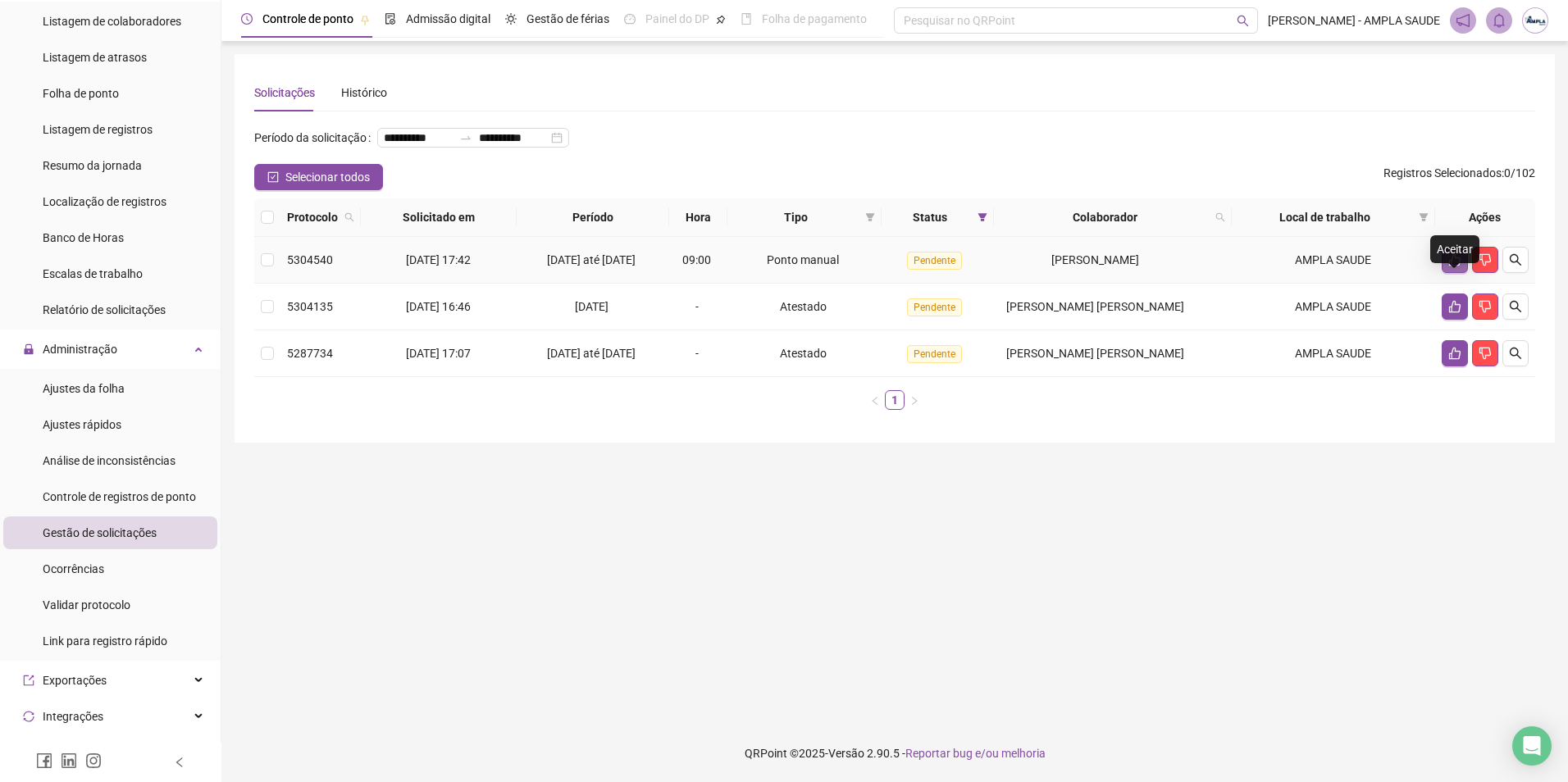
click at [1449, 267] on icon "like" at bounding box center [1455, 260] width 11 height 12
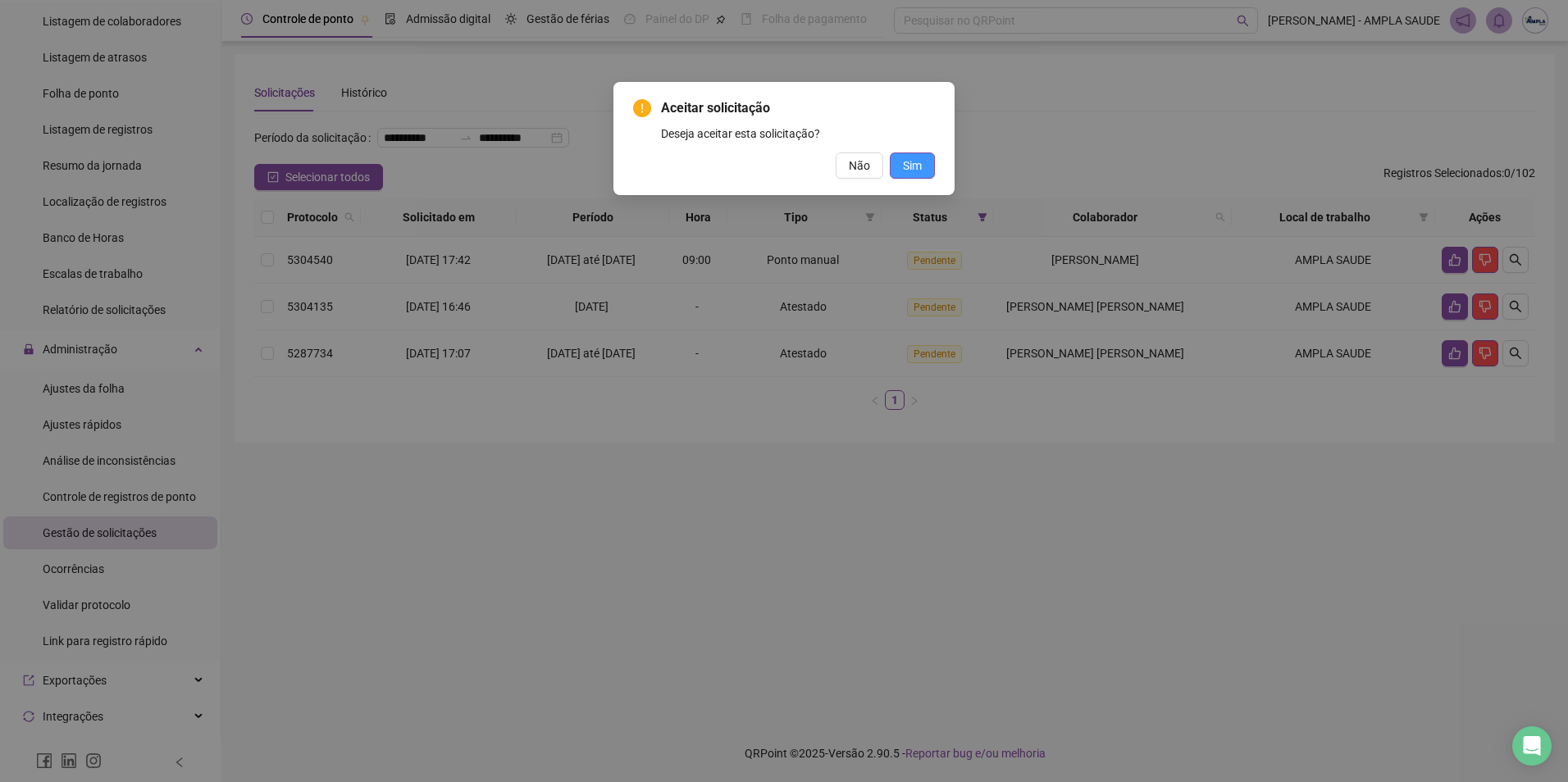
click at [917, 162] on span "Sim" at bounding box center [913, 165] width 19 height 18
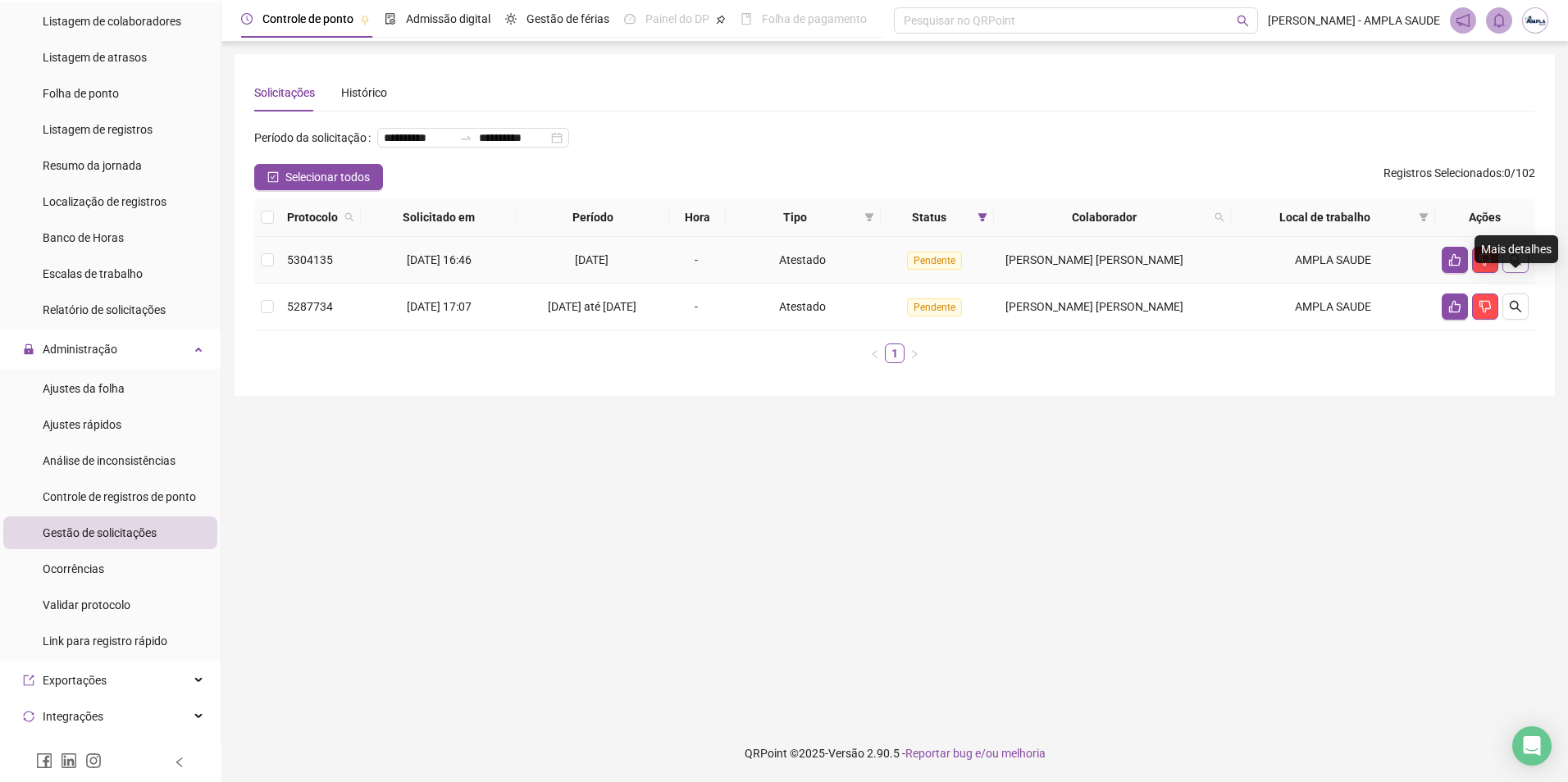
click at [1516, 267] on icon "search" at bounding box center [1516, 260] width 13 height 13
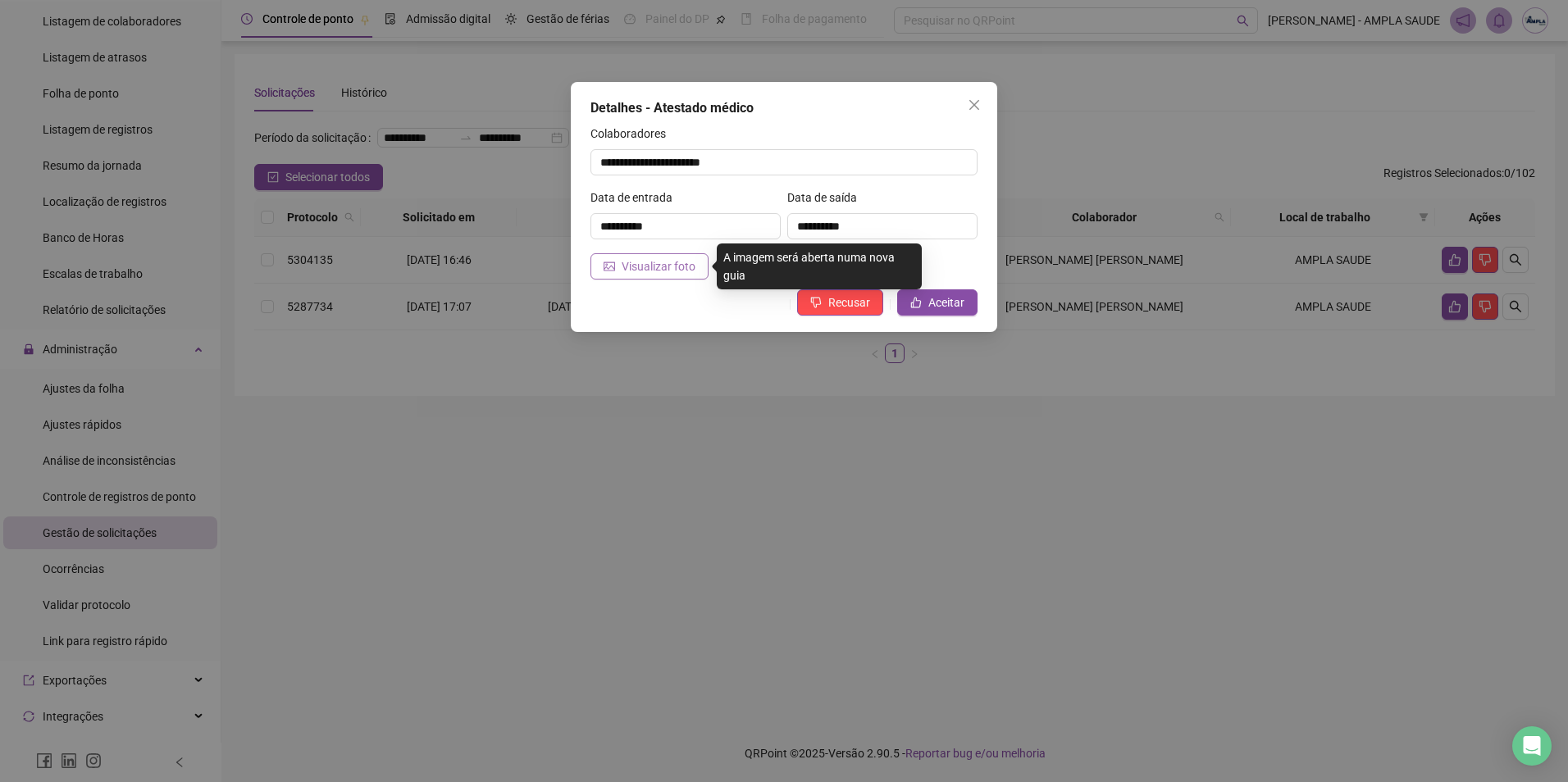
click at [685, 267] on span "Visualizar foto" at bounding box center [658, 266] width 74 height 18
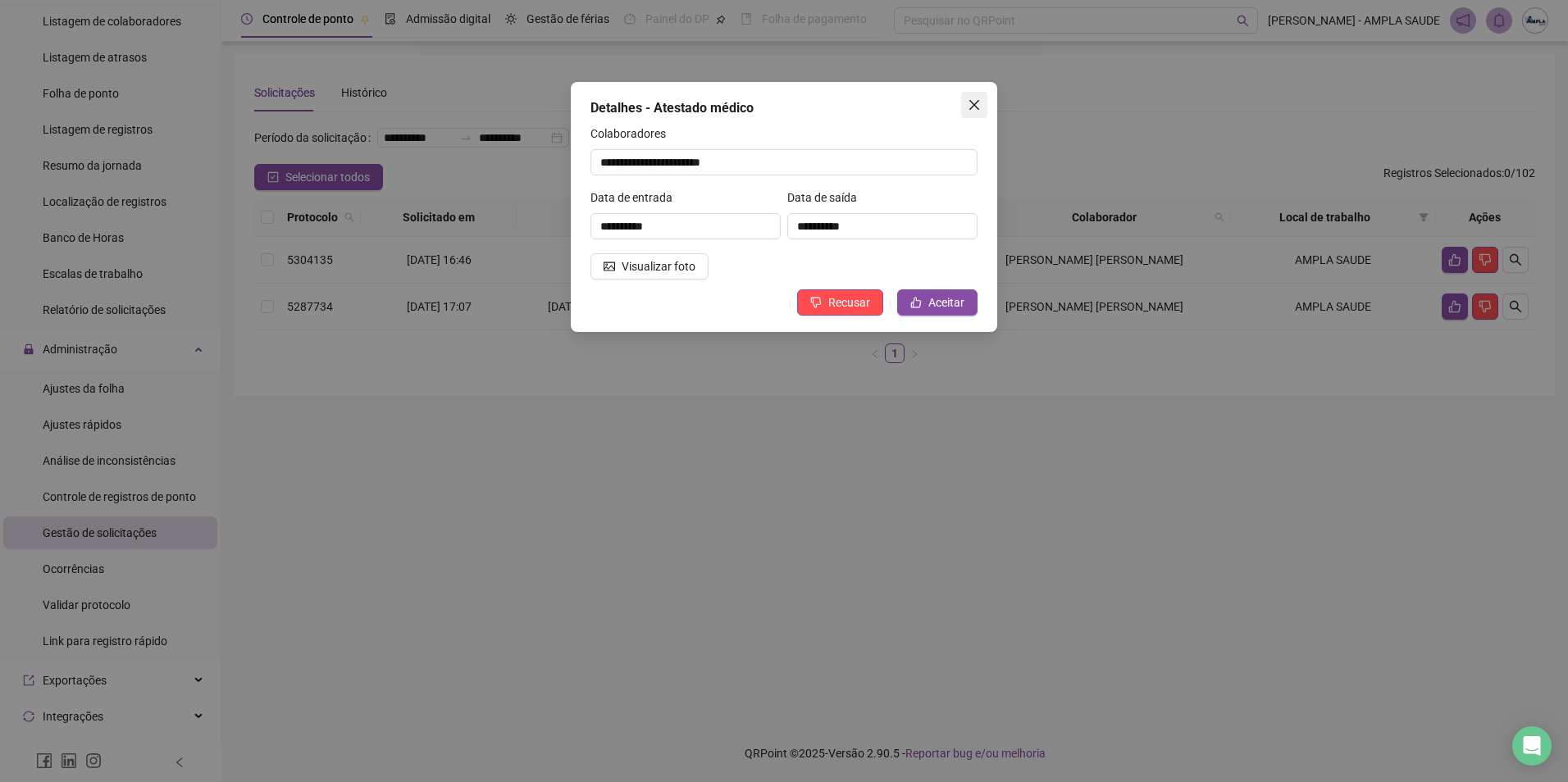
click at [977, 101] on icon "close" at bounding box center [974, 105] width 13 height 13
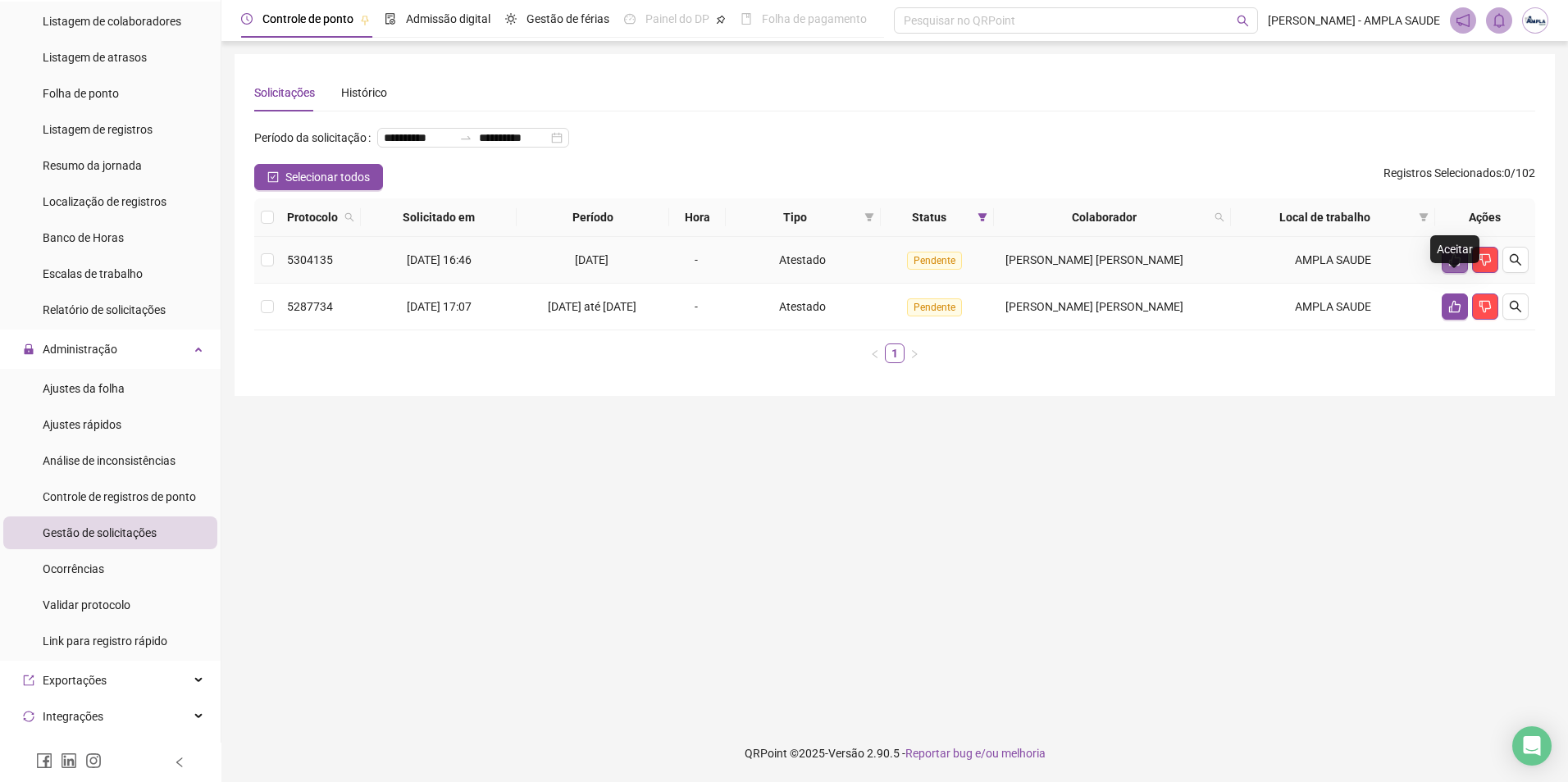
click at [1455, 273] on button "button" at bounding box center [1455, 260] width 26 height 26
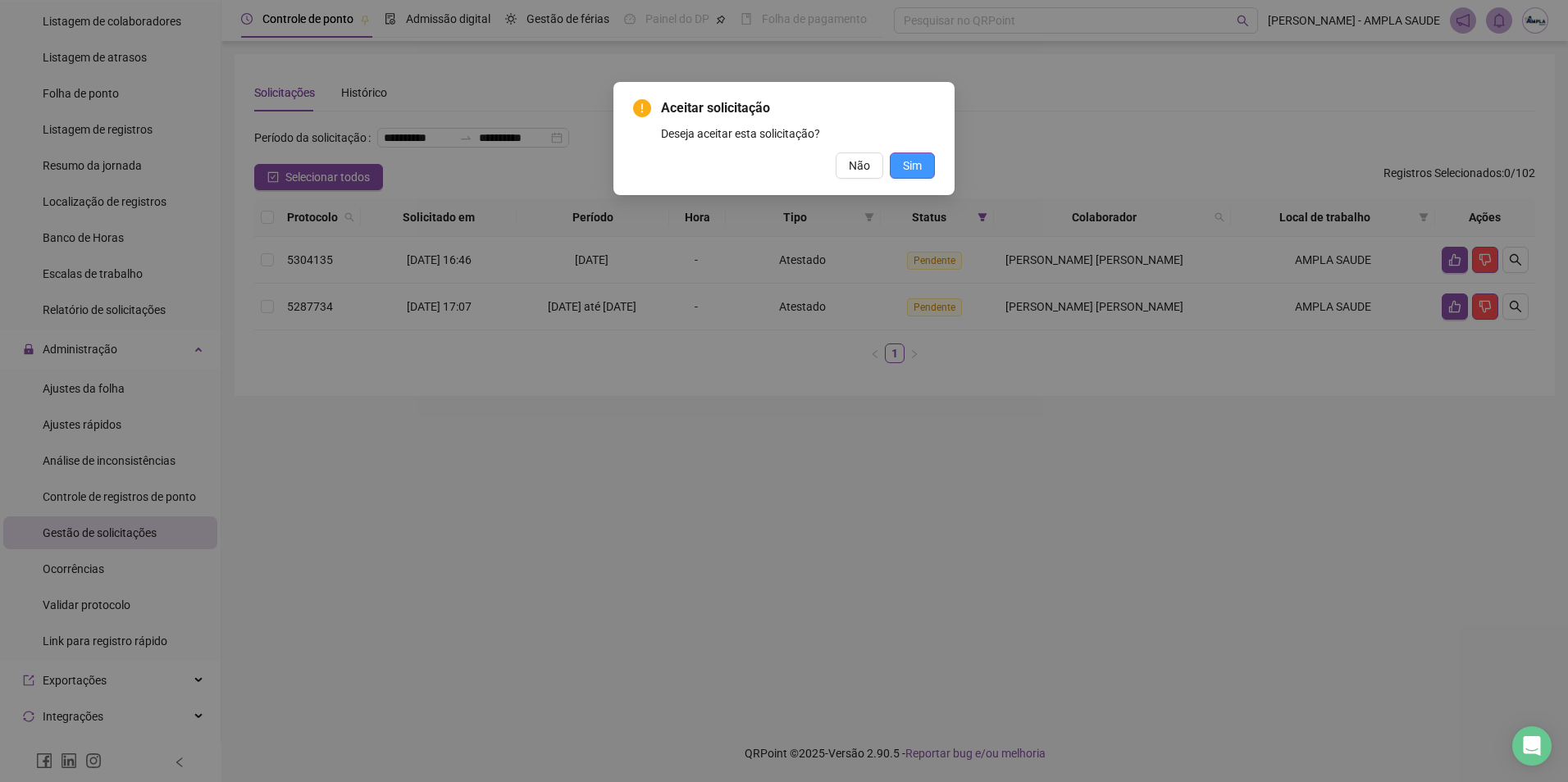
click at [917, 162] on span "Sim" at bounding box center [913, 165] width 19 height 18
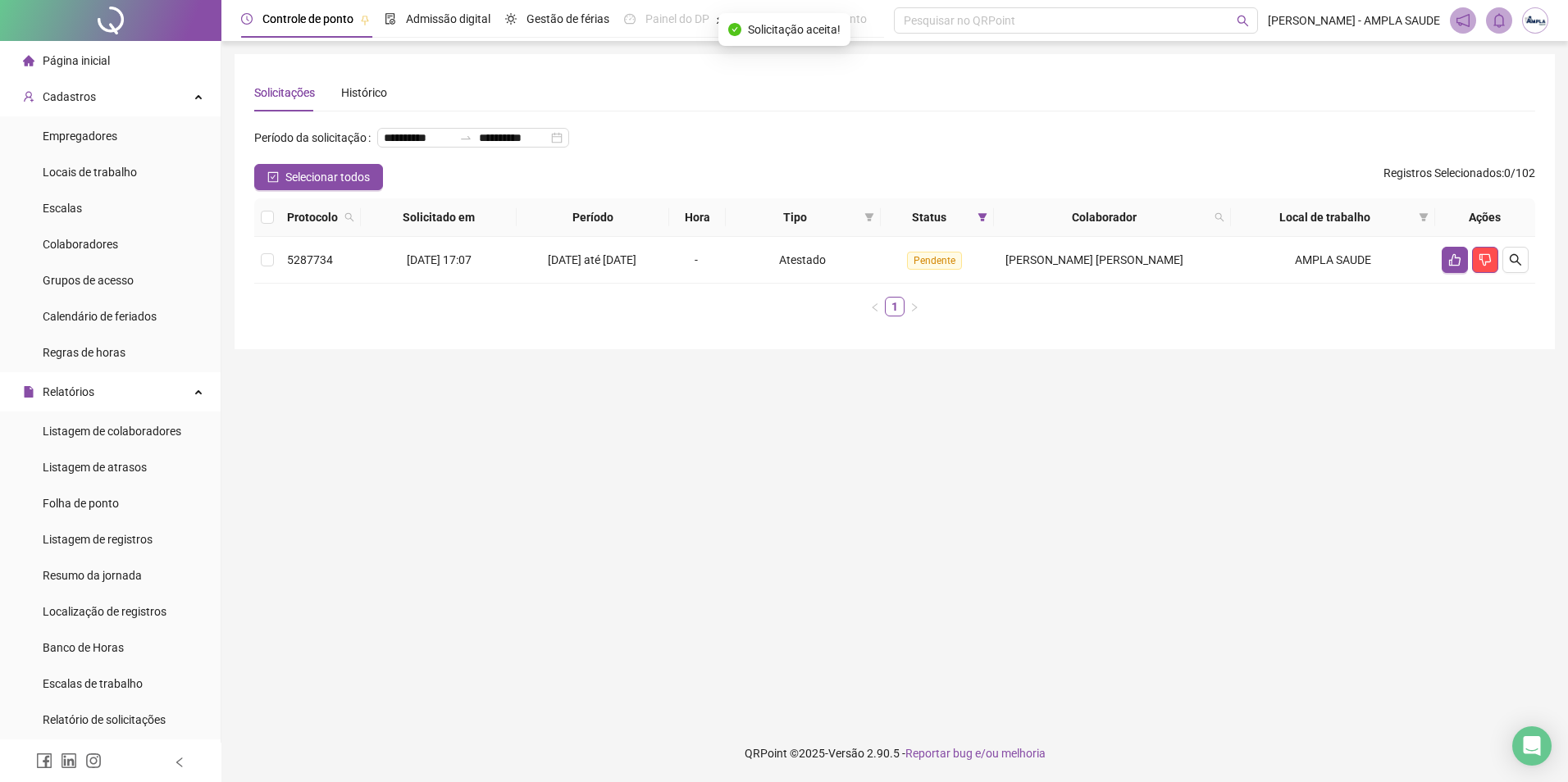
click at [103, 59] on span "Página inicial" at bounding box center [76, 61] width 67 height 13
